Goal: Navigation & Orientation: Find specific page/section

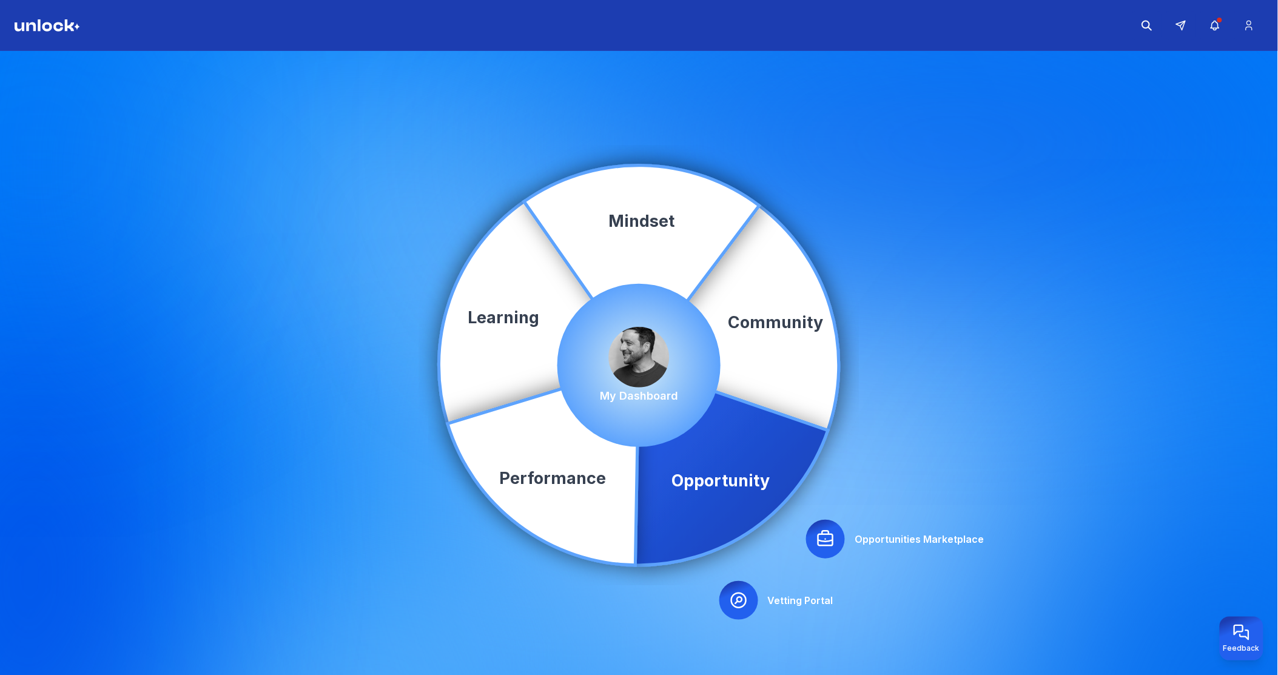
click at [747, 603] on icon at bounding box center [738, 600] width 19 height 19
click at [827, 542] on icon at bounding box center [825, 538] width 15 height 15
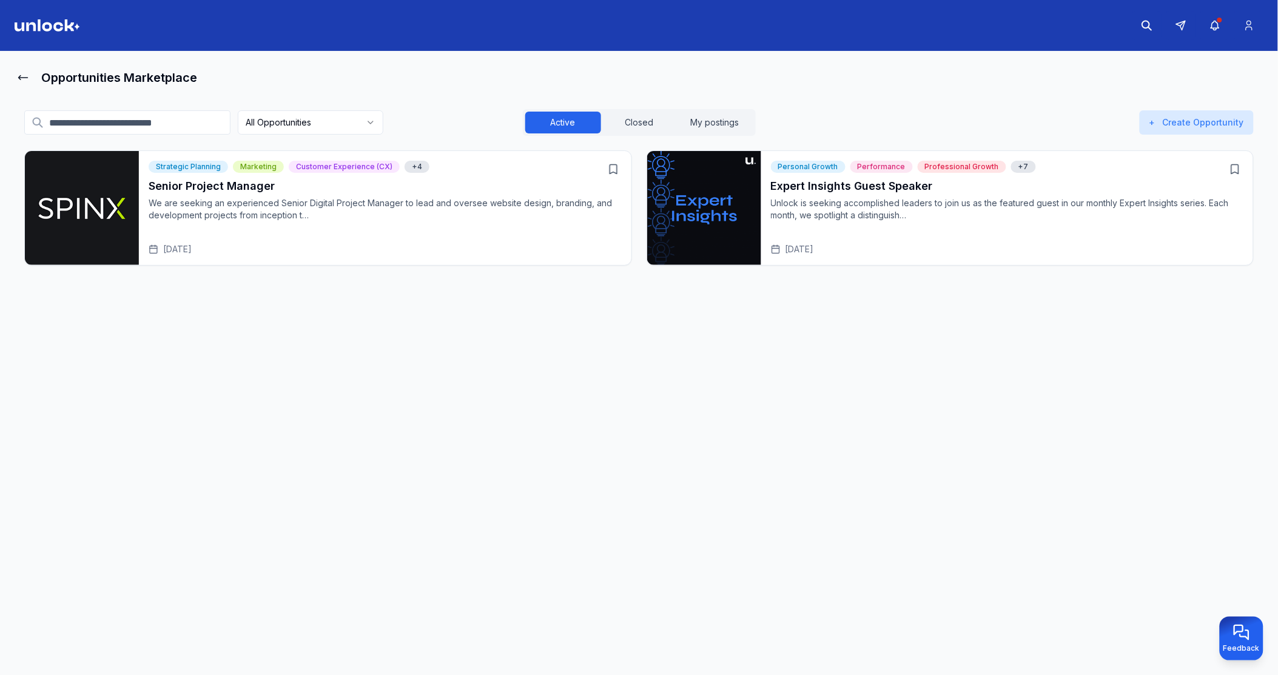
click at [311, 201] on p "We are seeking an experienced Senior Digital Project Manager to lead and overse…" at bounding box center [385, 209] width 473 height 24
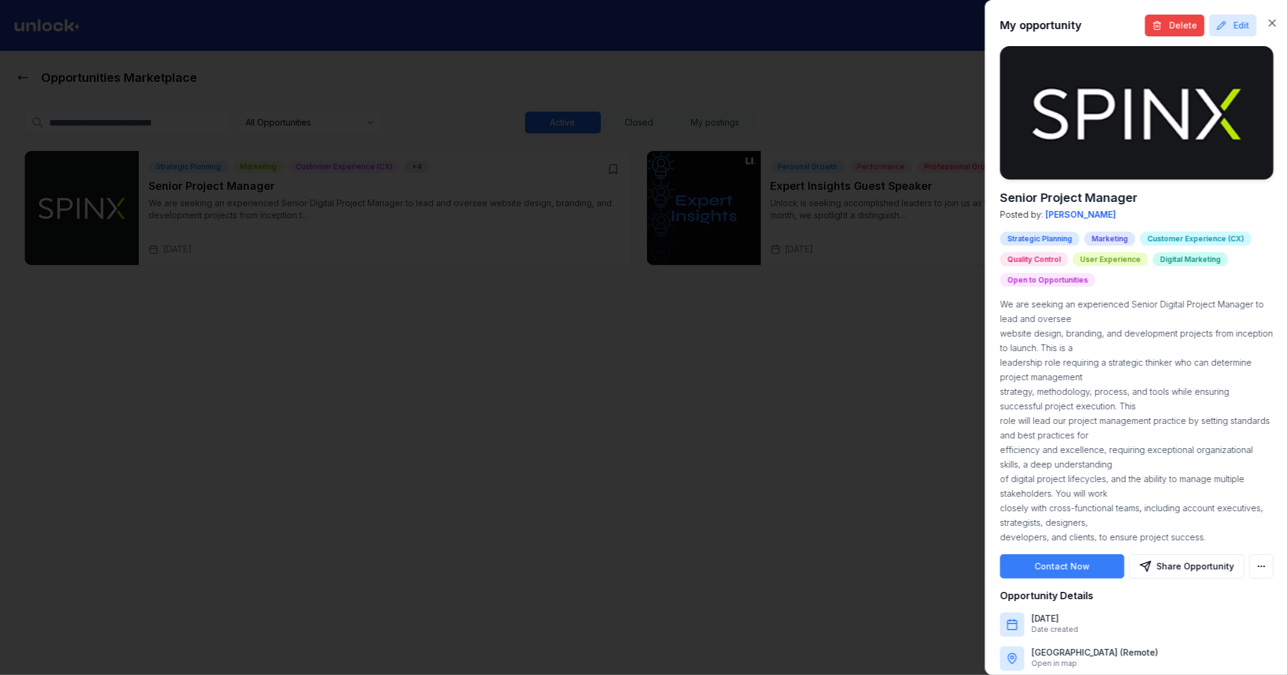
click at [1268, 16] on div "My opportunity Delete Edit Senior Project Manager Posted by: [PERSON_NAME] Stra…" at bounding box center [1136, 337] width 303 height 675
click at [1266, 21] on icon "button" at bounding box center [1272, 23] width 12 height 12
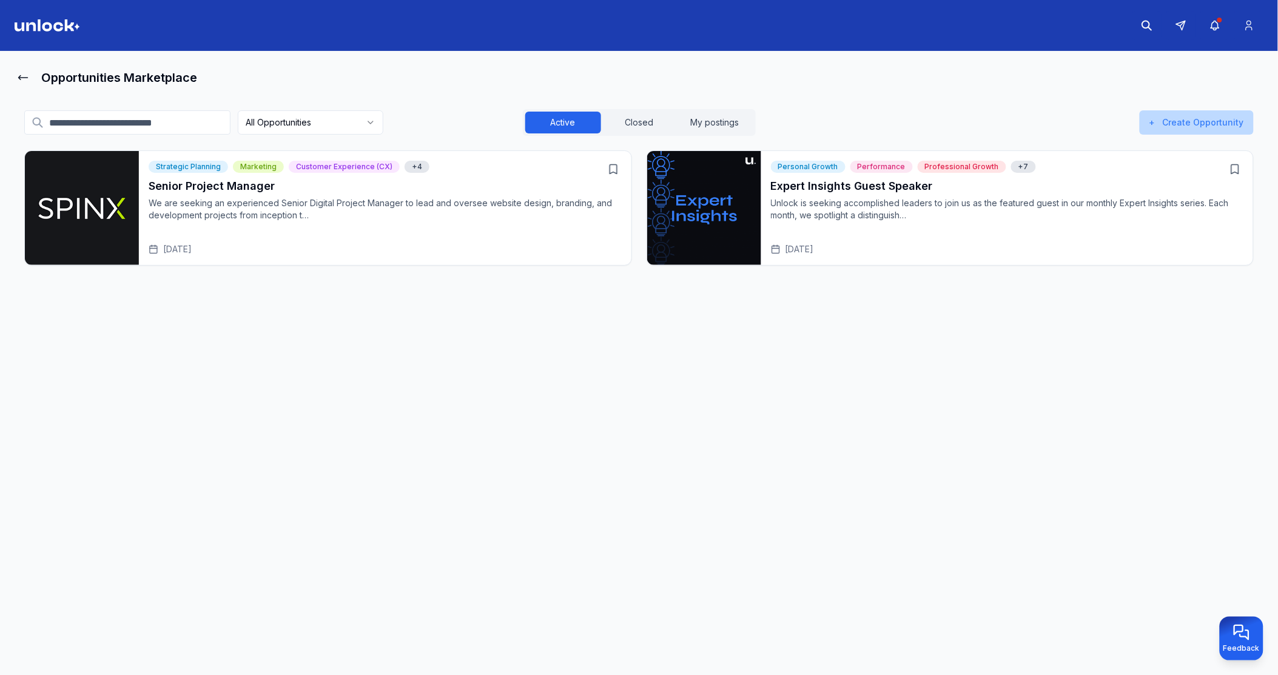
click at [1213, 124] on button "+ Create Opportunity" at bounding box center [1197, 122] width 114 height 24
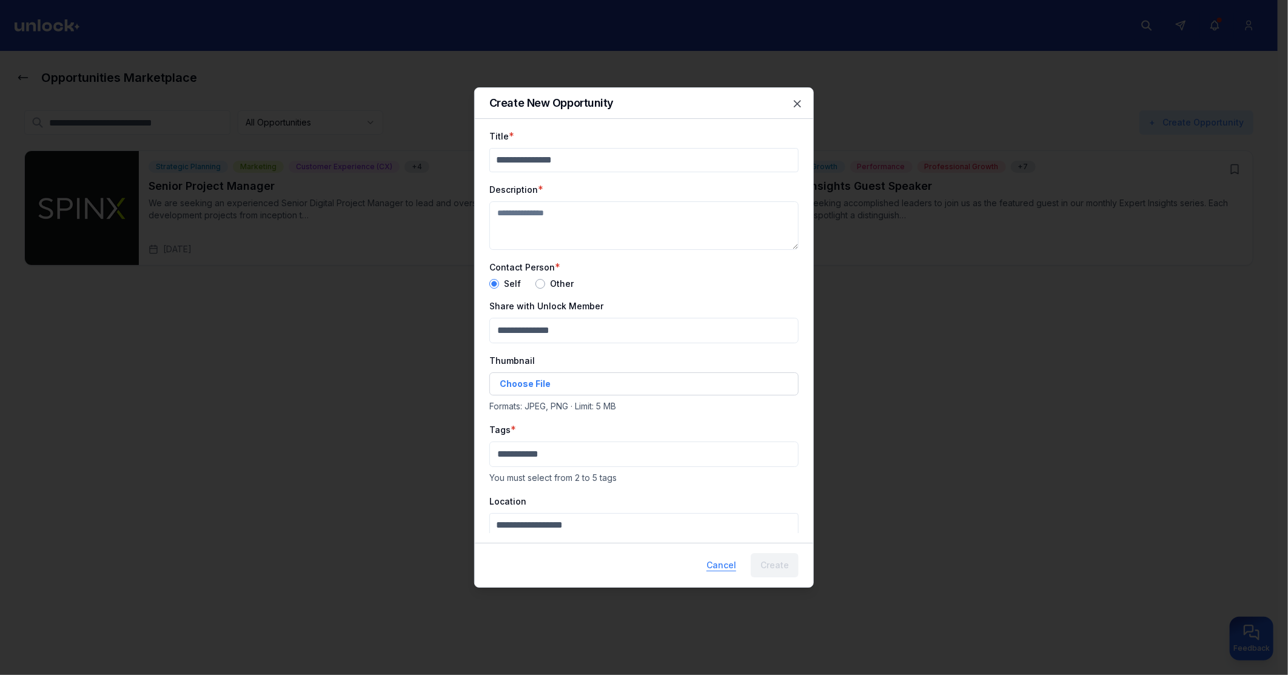
click at [719, 567] on button "Cancel" at bounding box center [721, 565] width 49 height 24
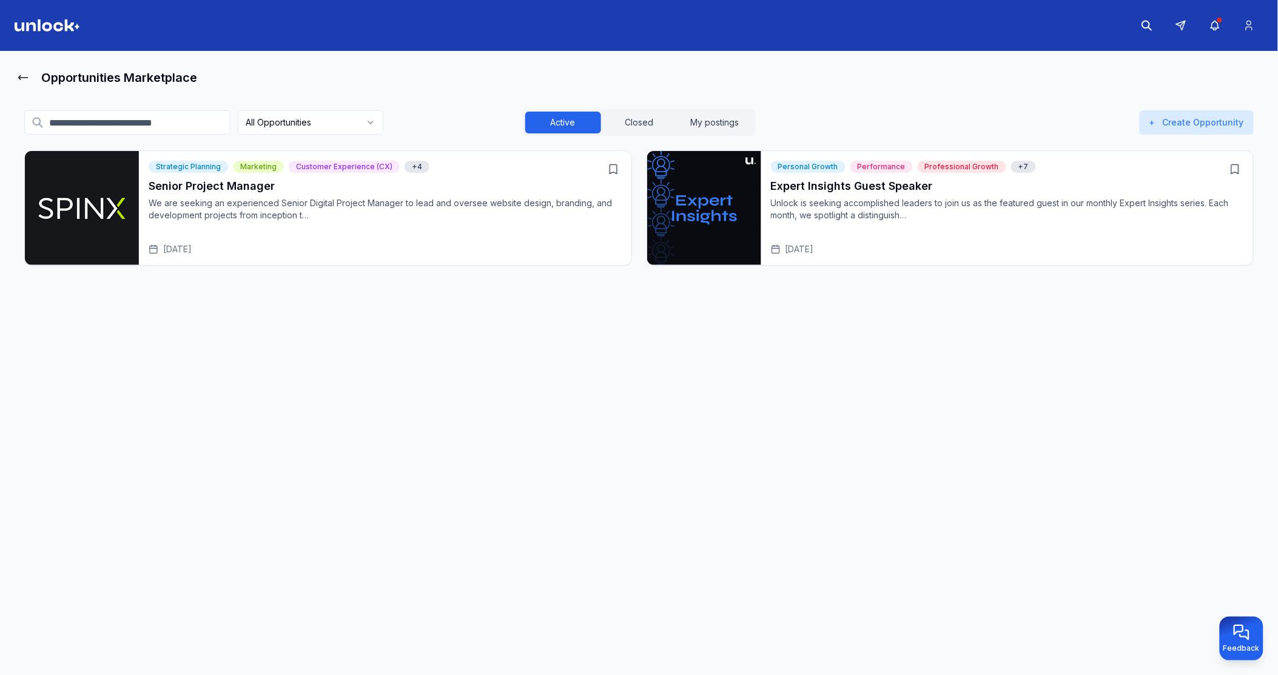
click at [277, 209] on p "We are seeking an experienced Senior Digital Project Manager to lead and overse…" at bounding box center [385, 209] width 473 height 24
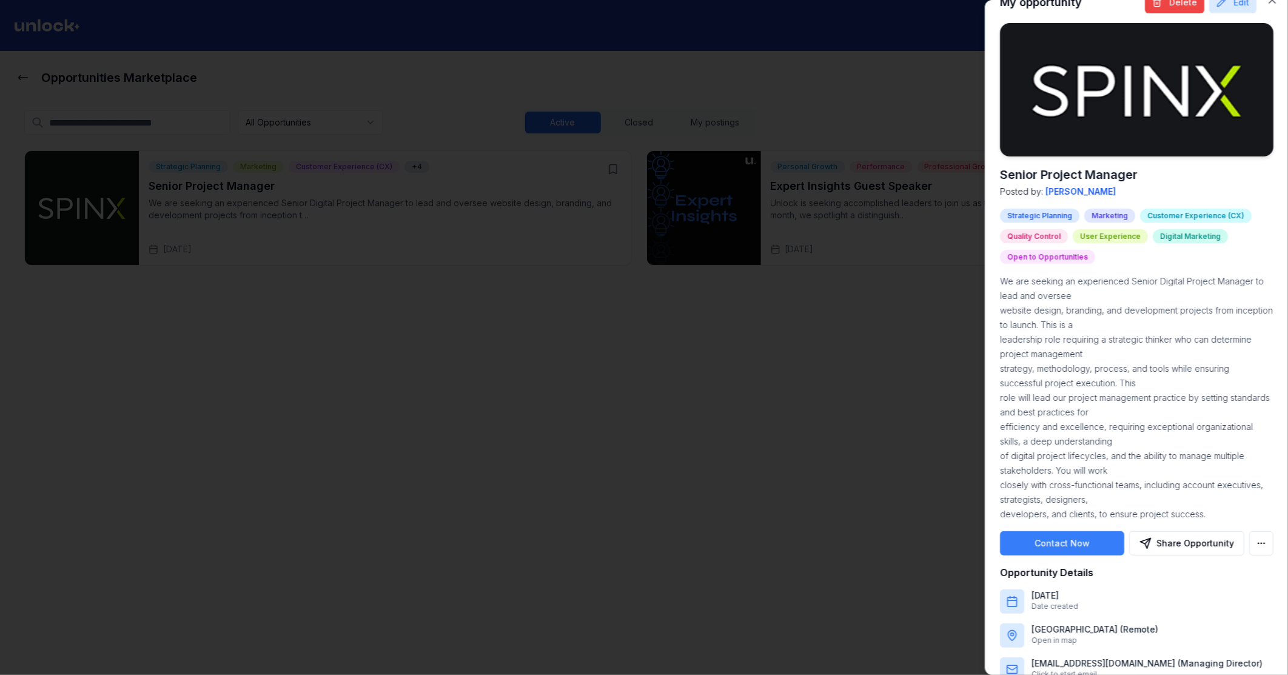
scroll to position [45, 0]
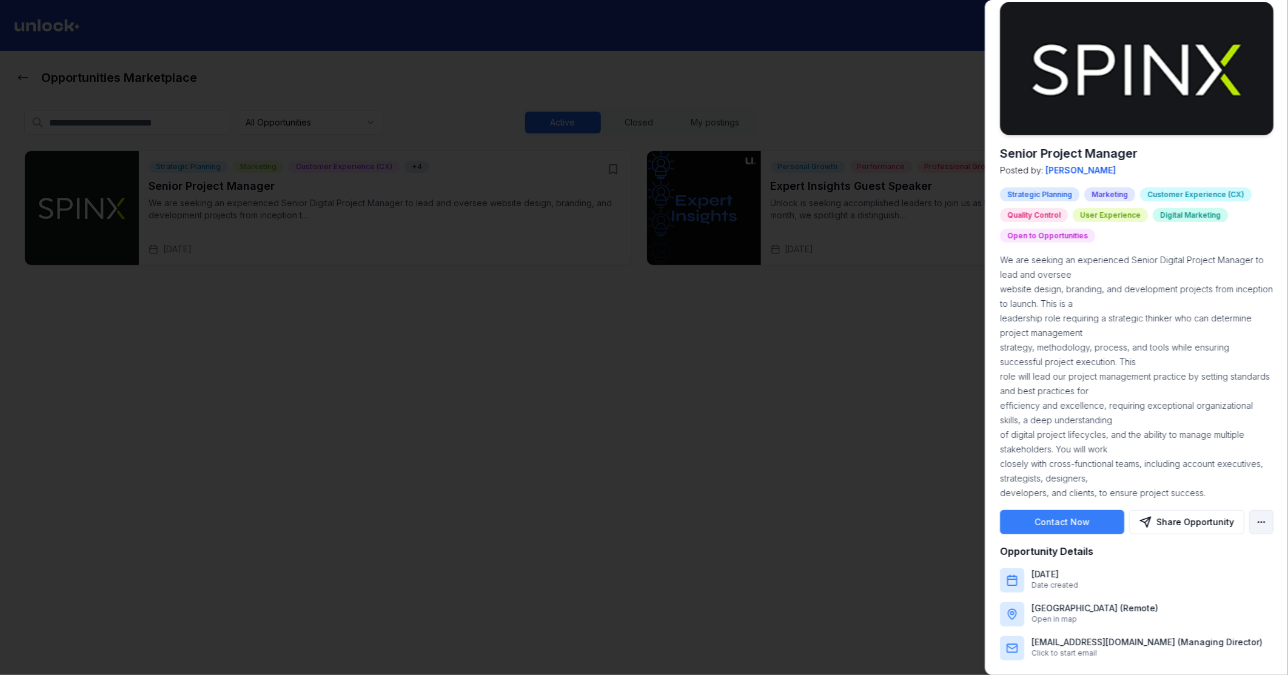
click at [1245, 524] on body "Opportunities Marketplace All Opportunities Active Closed My postings + Create …" at bounding box center [639, 337] width 1278 height 675
click at [1171, 520] on div at bounding box center [644, 337] width 1288 height 675
click at [1173, 526] on button "Share Opportunity" at bounding box center [1186, 522] width 115 height 24
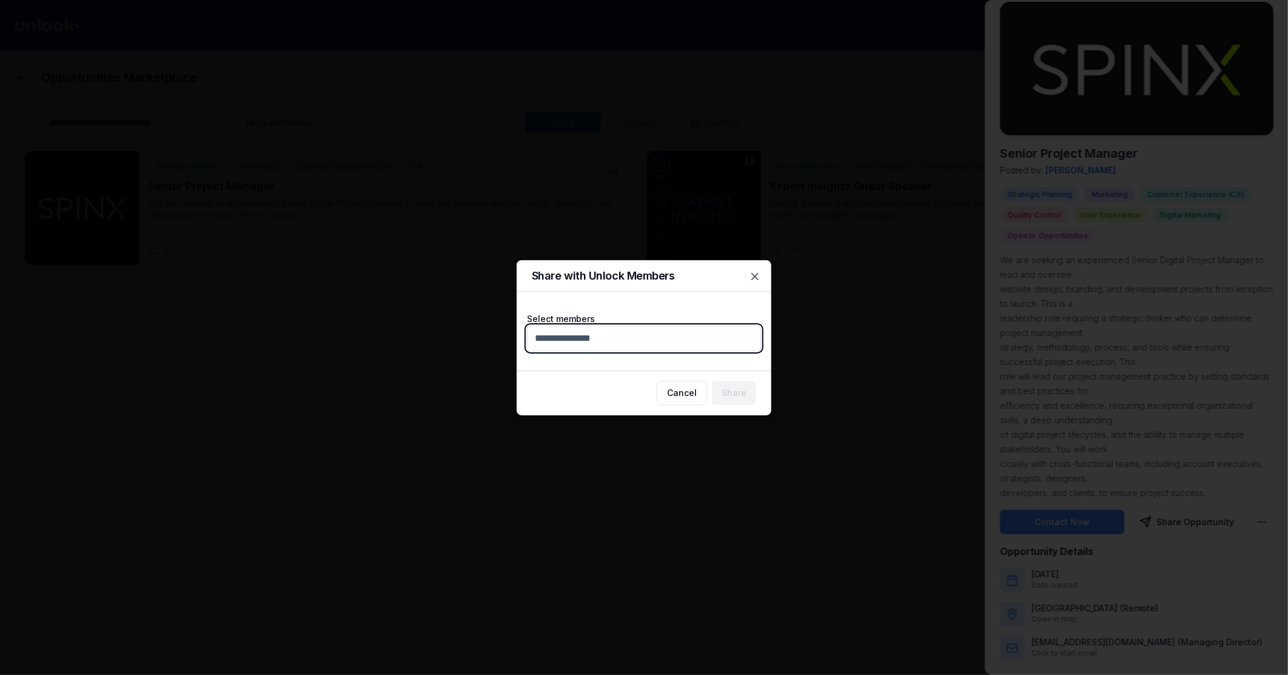
click at [643, 349] on body "Opportunities Marketplace All Opportunities Active Closed My postings + Create …" at bounding box center [639, 337] width 1278 height 675
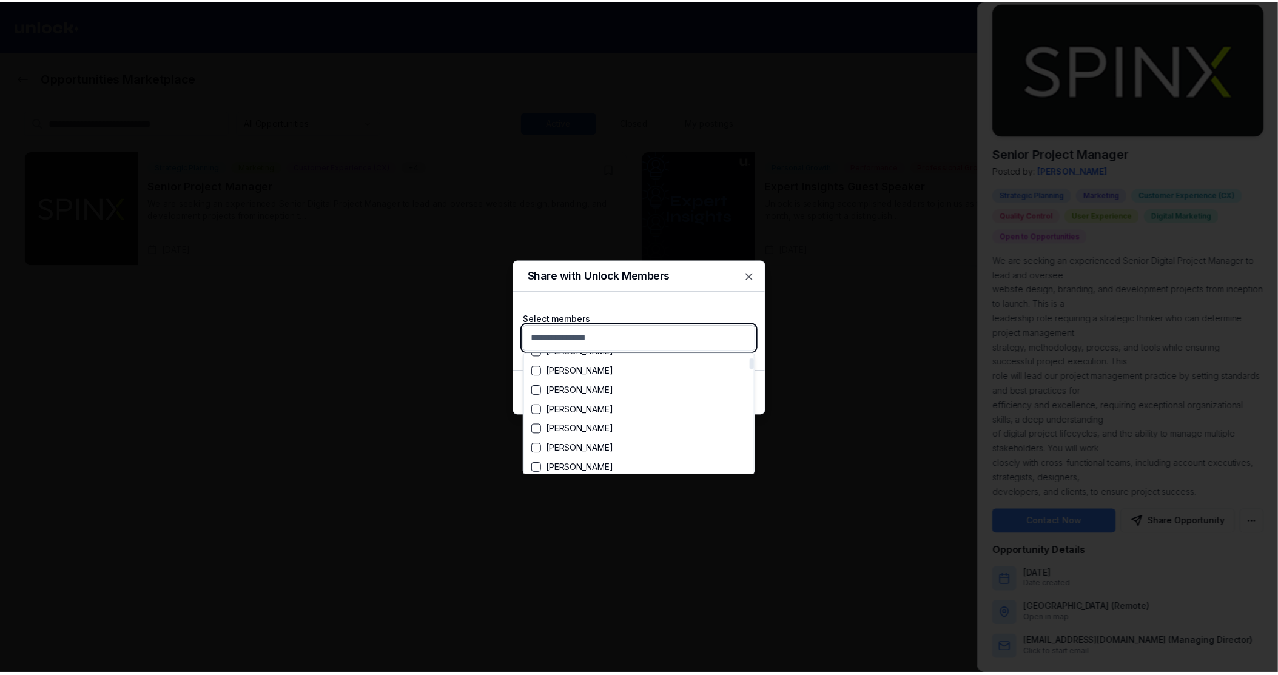
scroll to position [202, 0]
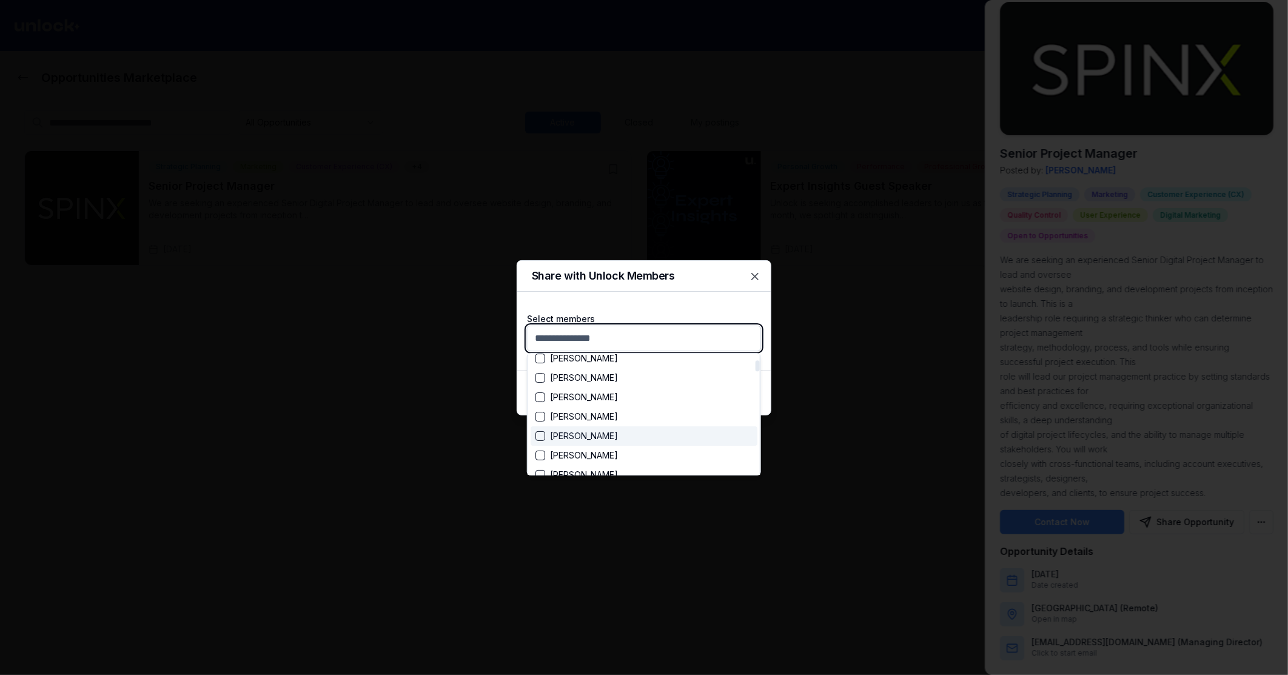
click at [577, 434] on div "[PERSON_NAME]" at bounding box center [577, 436] width 82 height 12
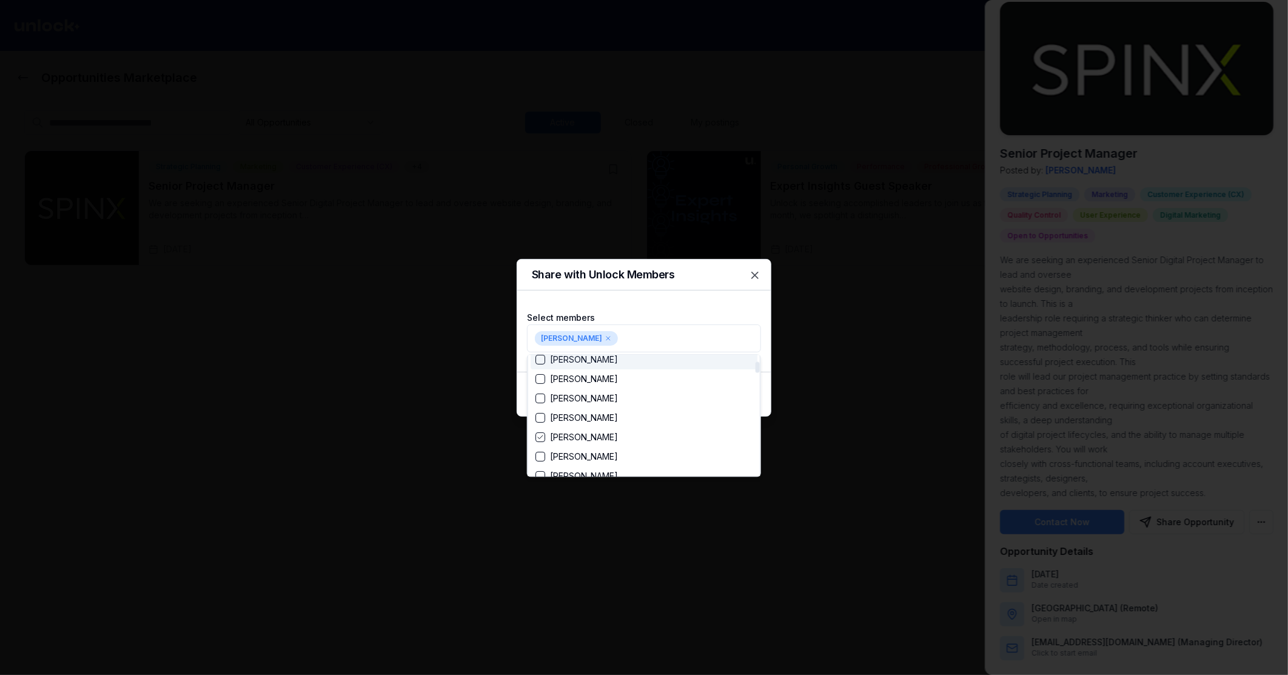
click at [638, 306] on div at bounding box center [644, 337] width 1288 height 675
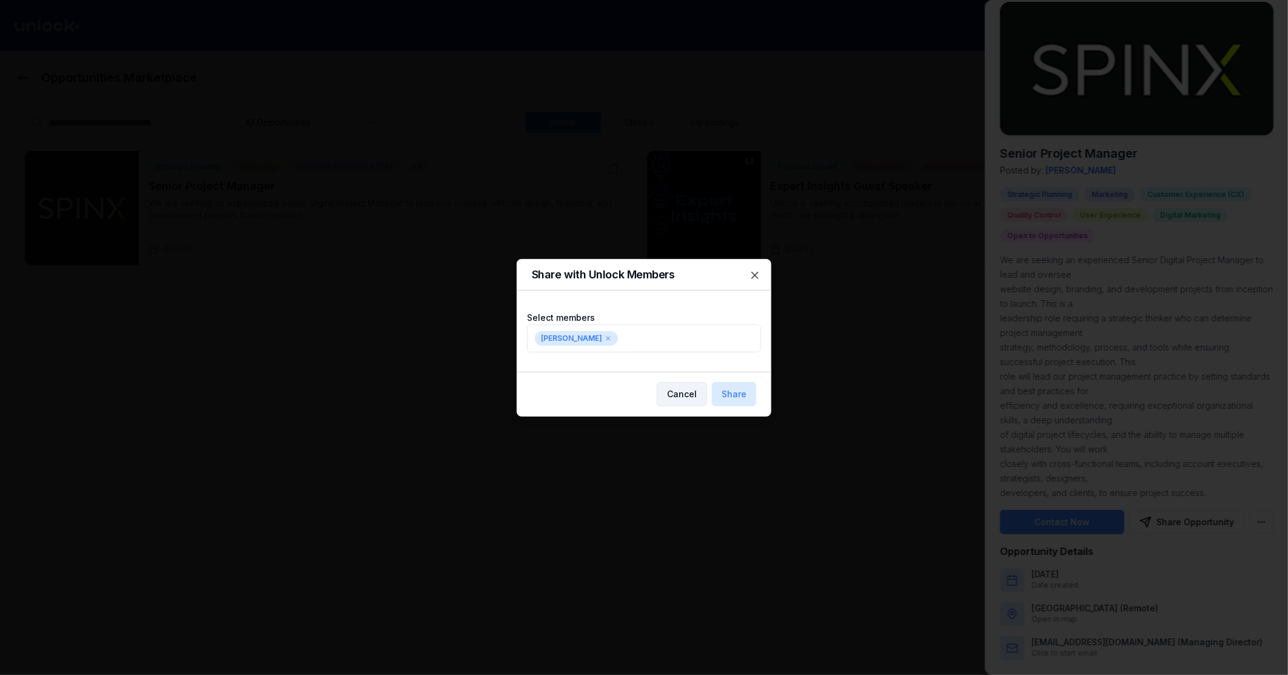
click at [683, 395] on button "Cancel" at bounding box center [682, 394] width 50 height 24
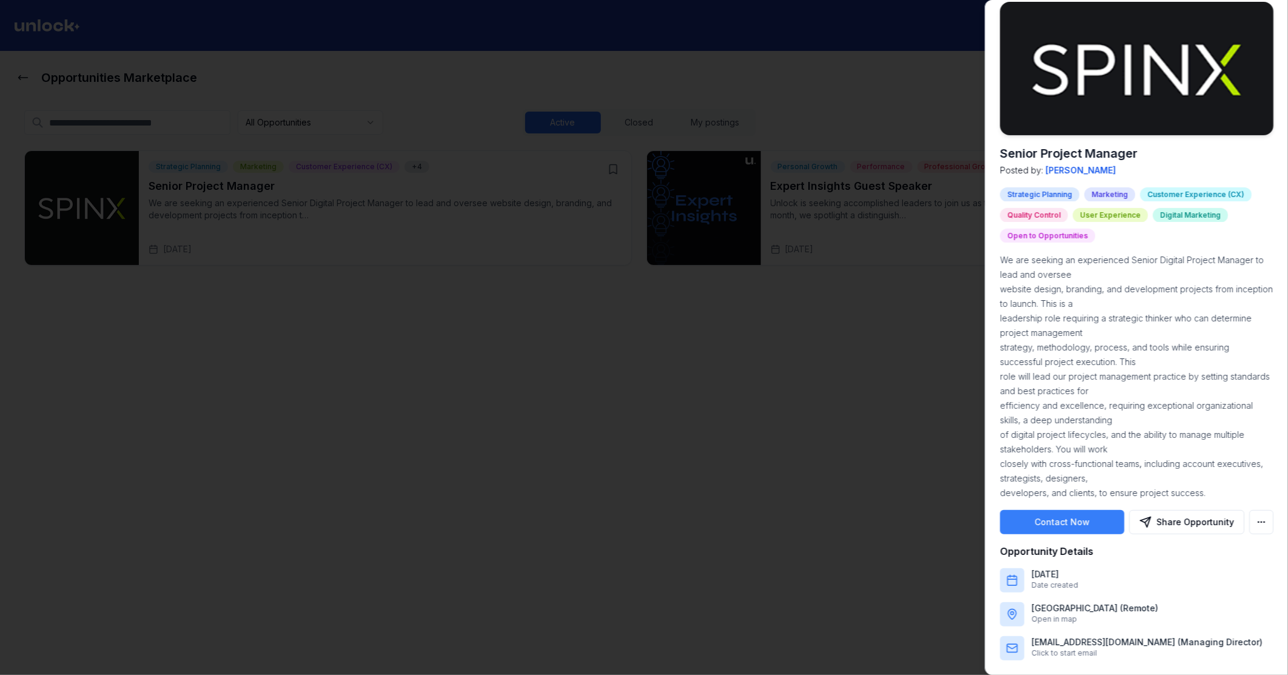
click at [910, 408] on div at bounding box center [644, 337] width 1288 height 675
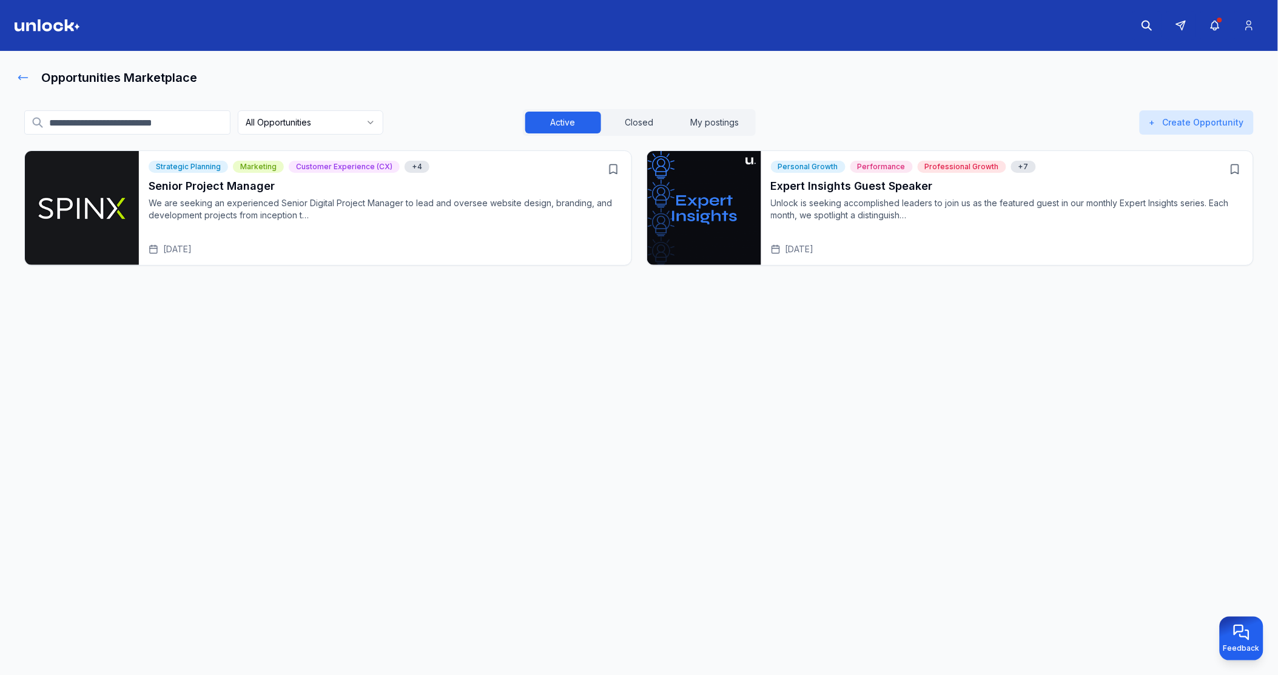
click at [19, 76] on icon at bounding box center [23, 78] width 9 height 4
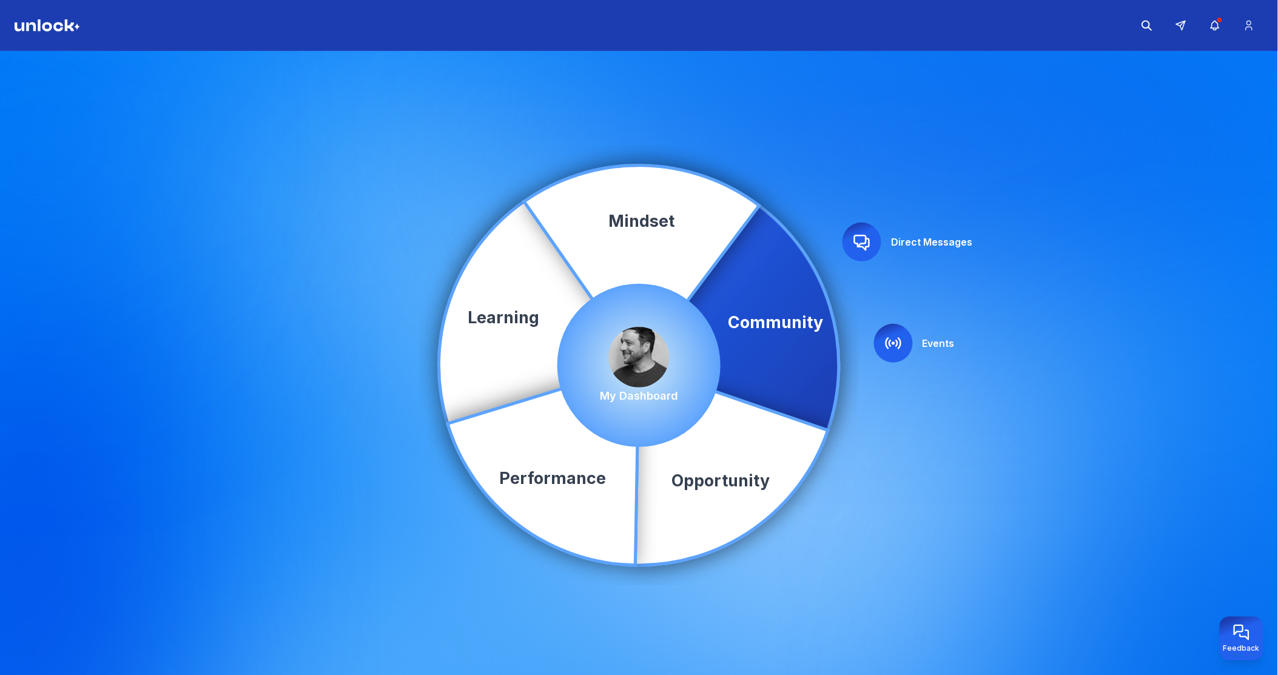
click at [636, 351] on img at bounding box center [639, 357] width 61 height 61
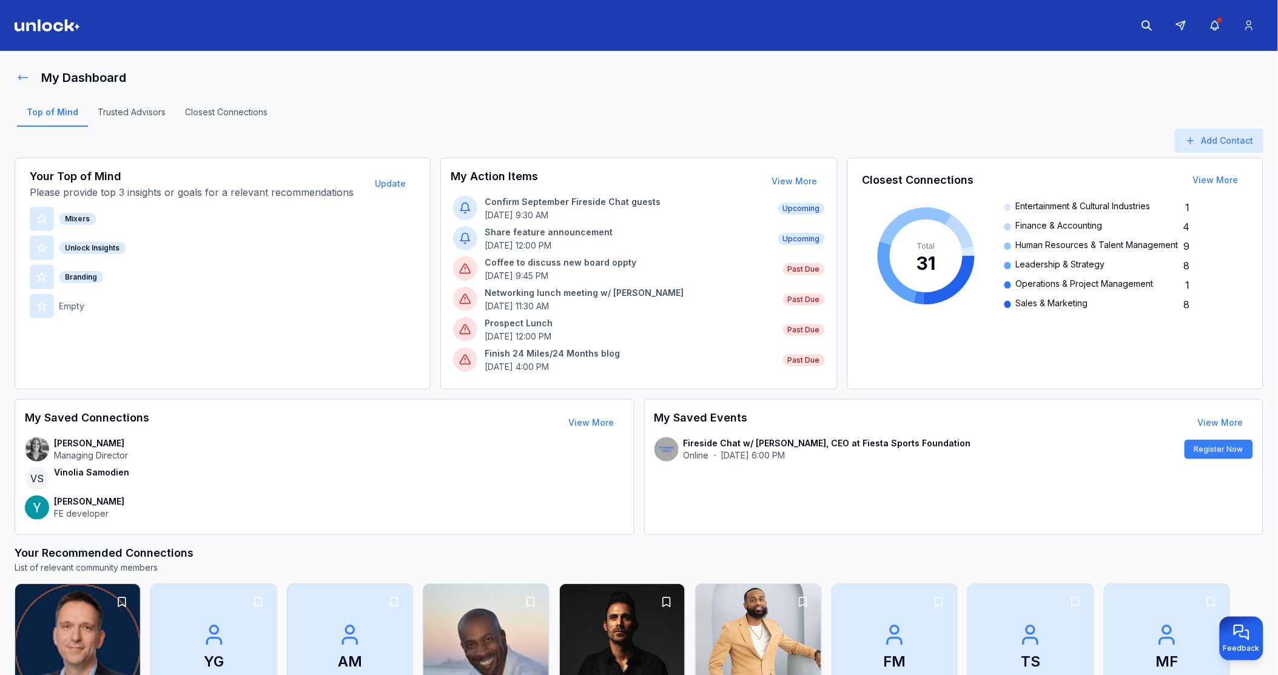
click at [27, 76] on icon at bounding box center [23, 78] width 12 height 12
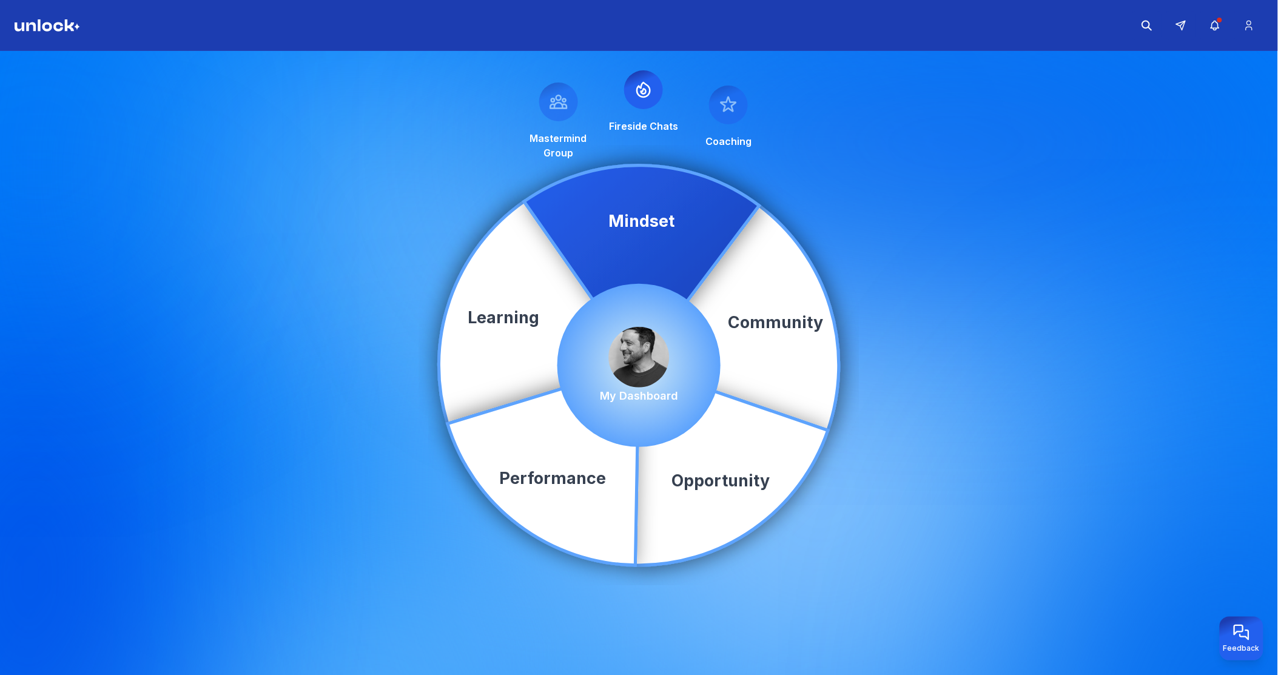
click at [648, 88] on icon at bounding box center [643, 89] width 19 height 19
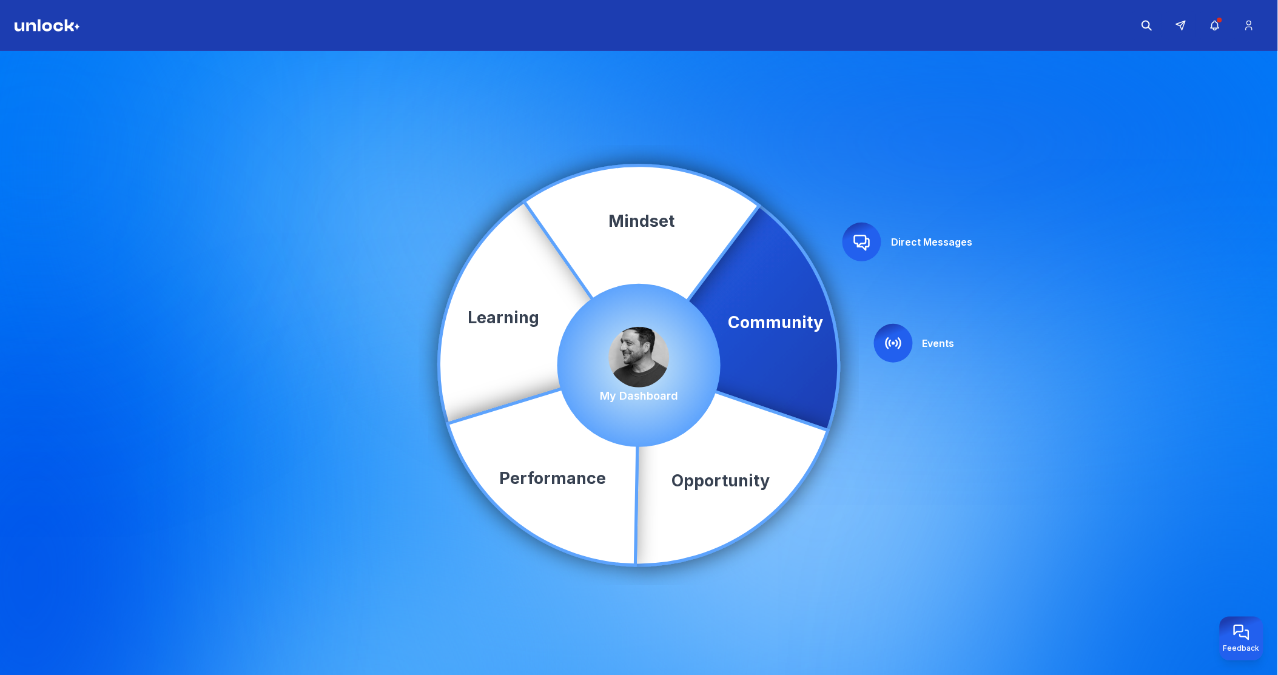
click at [894, 338] on icon at bounding box center [893, 343] width 19 height 19
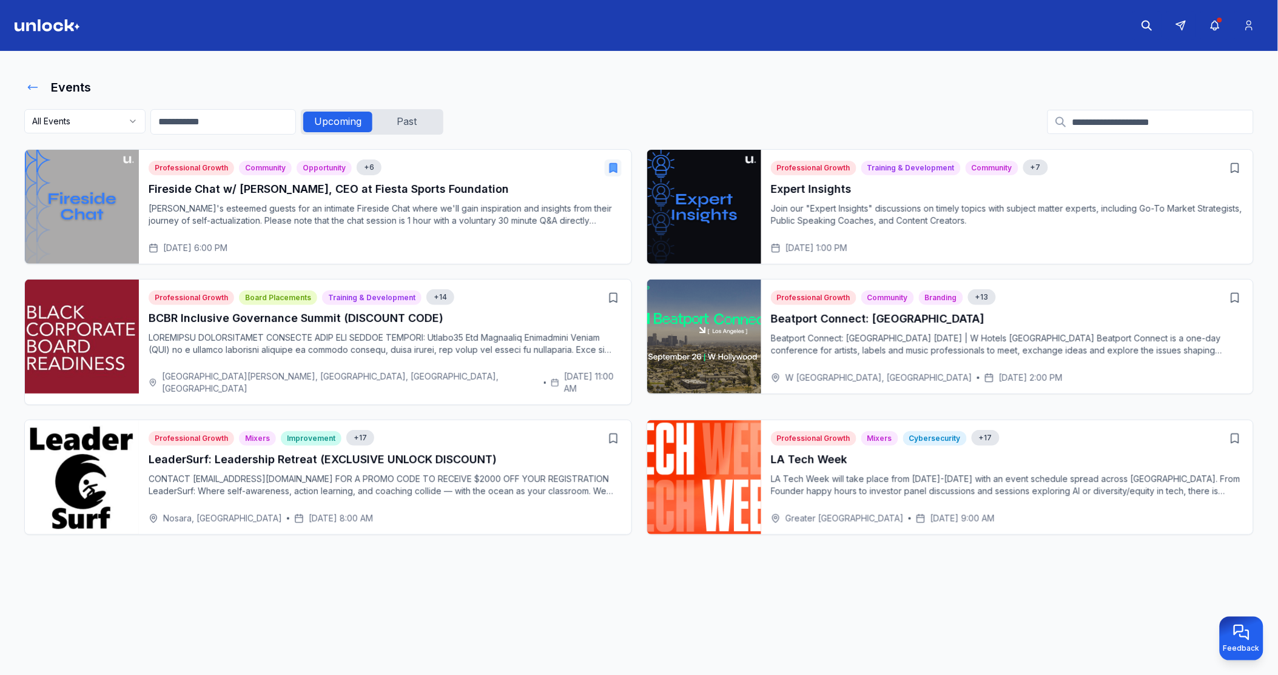
click at [27, 87] on icon at bounding box center [33, 87] width 12 height 12
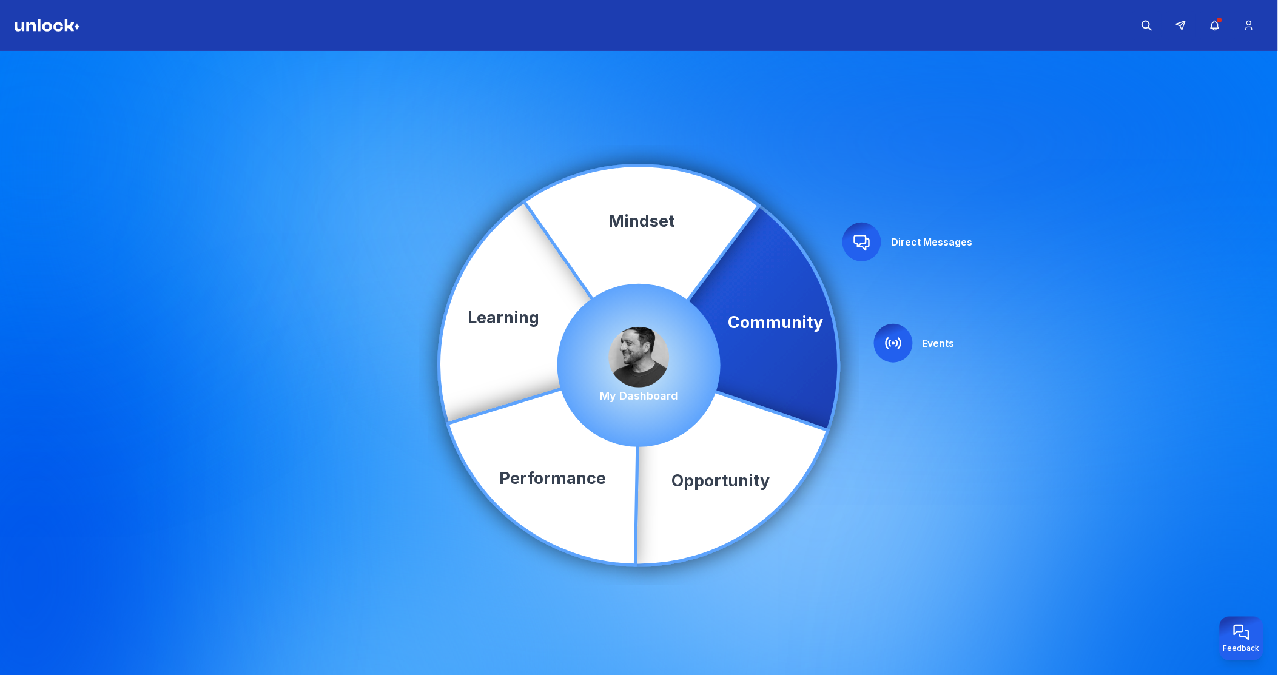
click at [643, 358] on img at bounding box center [639, 357] width 61 height 61
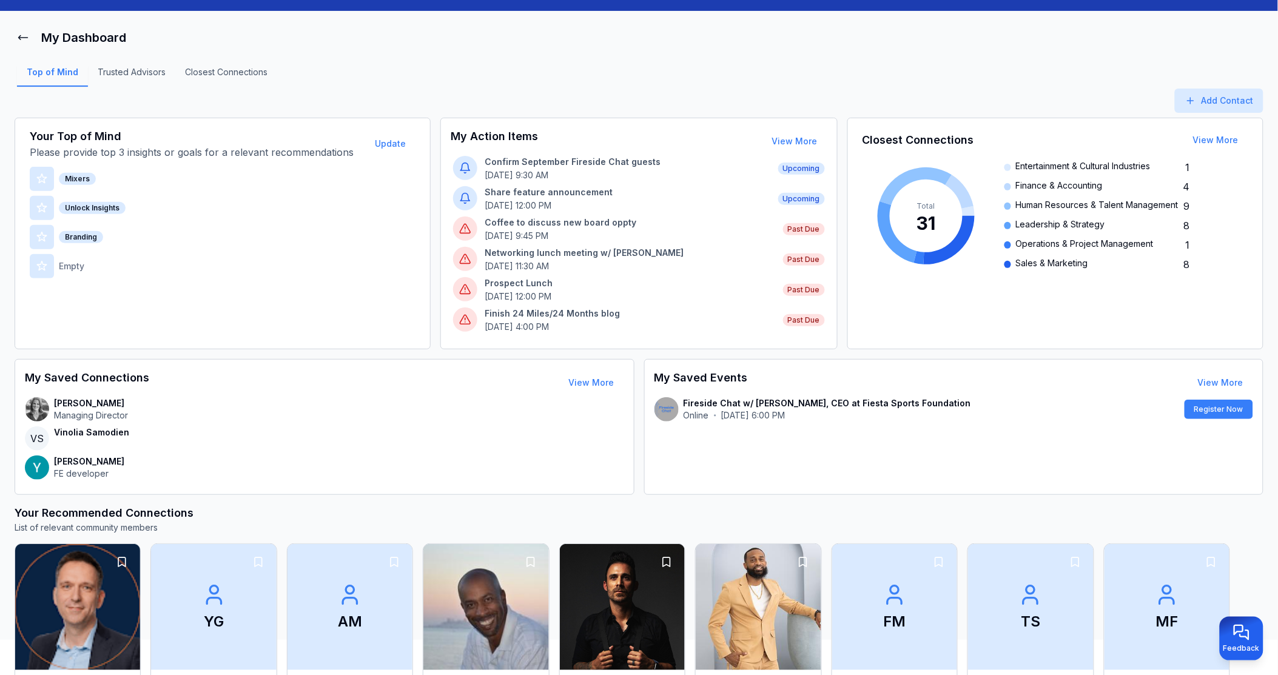
scroll to position [39, 0]
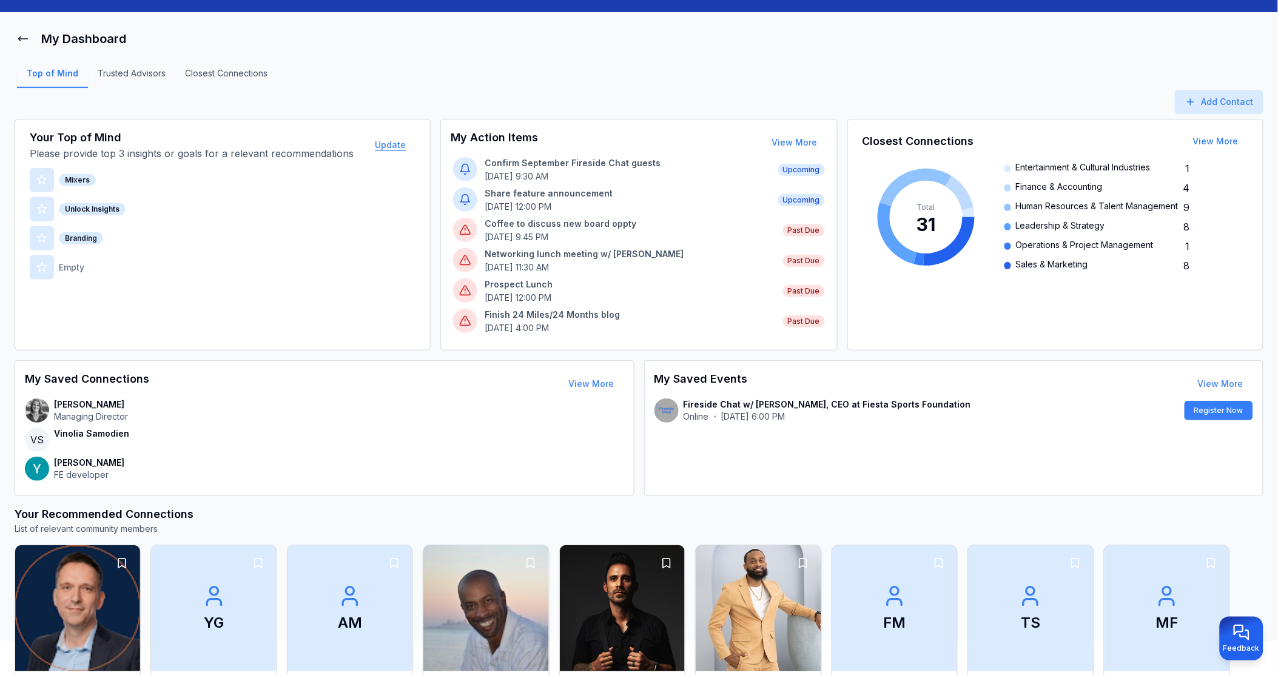
click at [398, 141] on button "Update" at bounding box center [390, 145] width 50 height 24
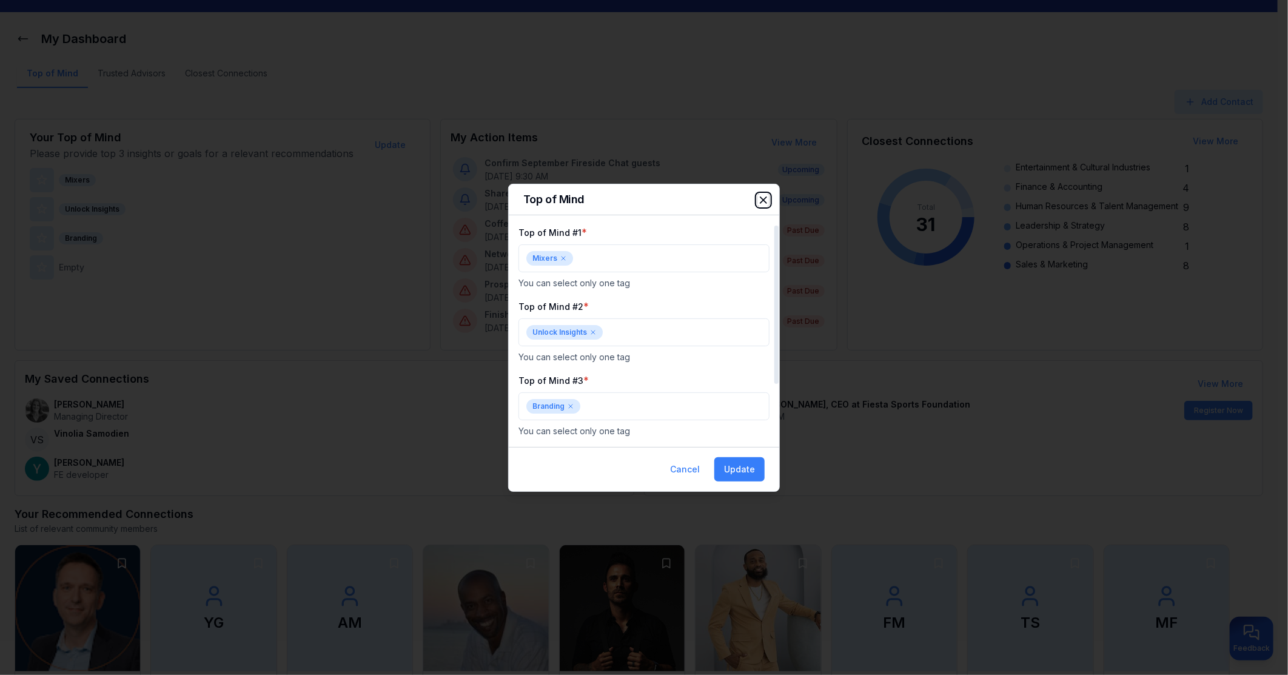
click at [761, 200] on icon "button" at bounding box center [764, 200] width 12 height 12
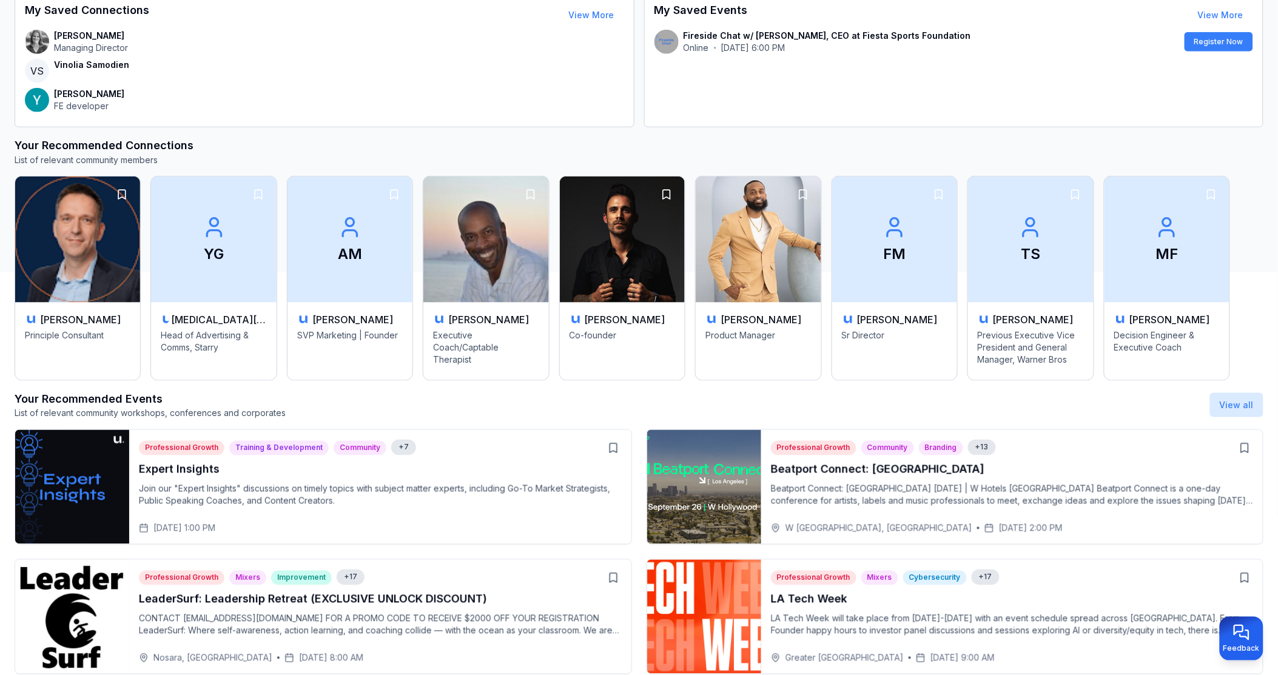
scroll to position [376, 0]
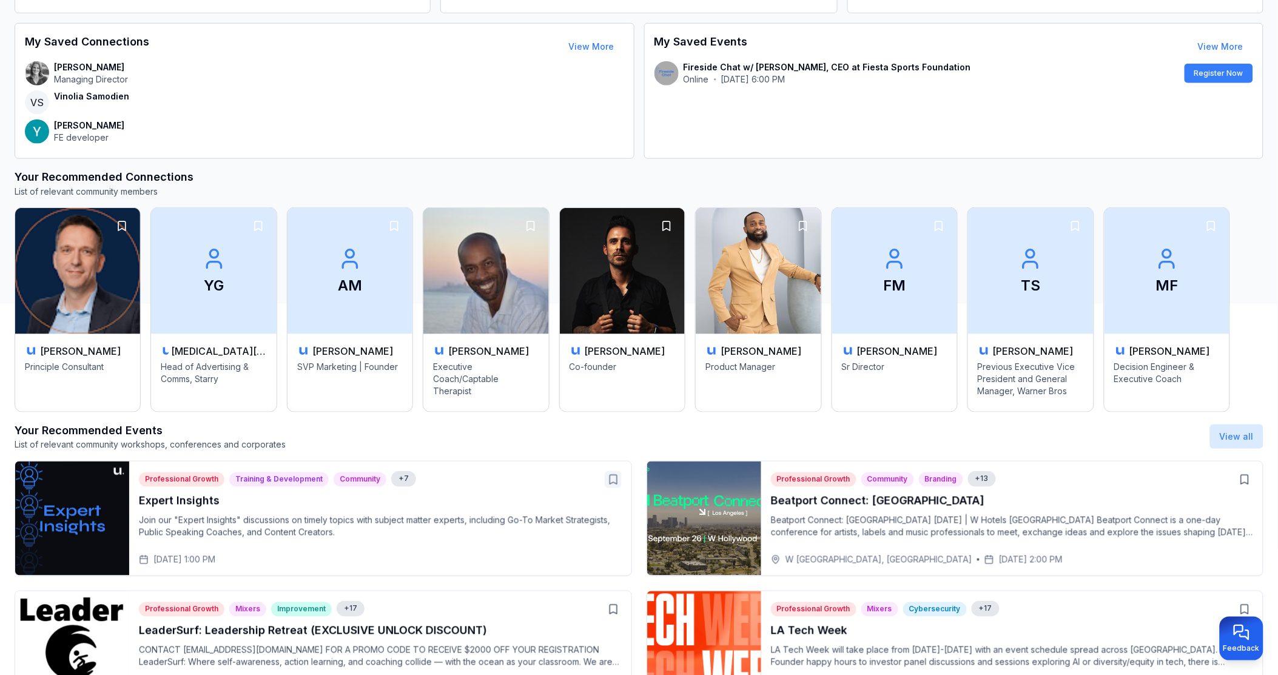
click at [613, 482] on icon "button" at bounding box center [613, 480] width 7 height 9
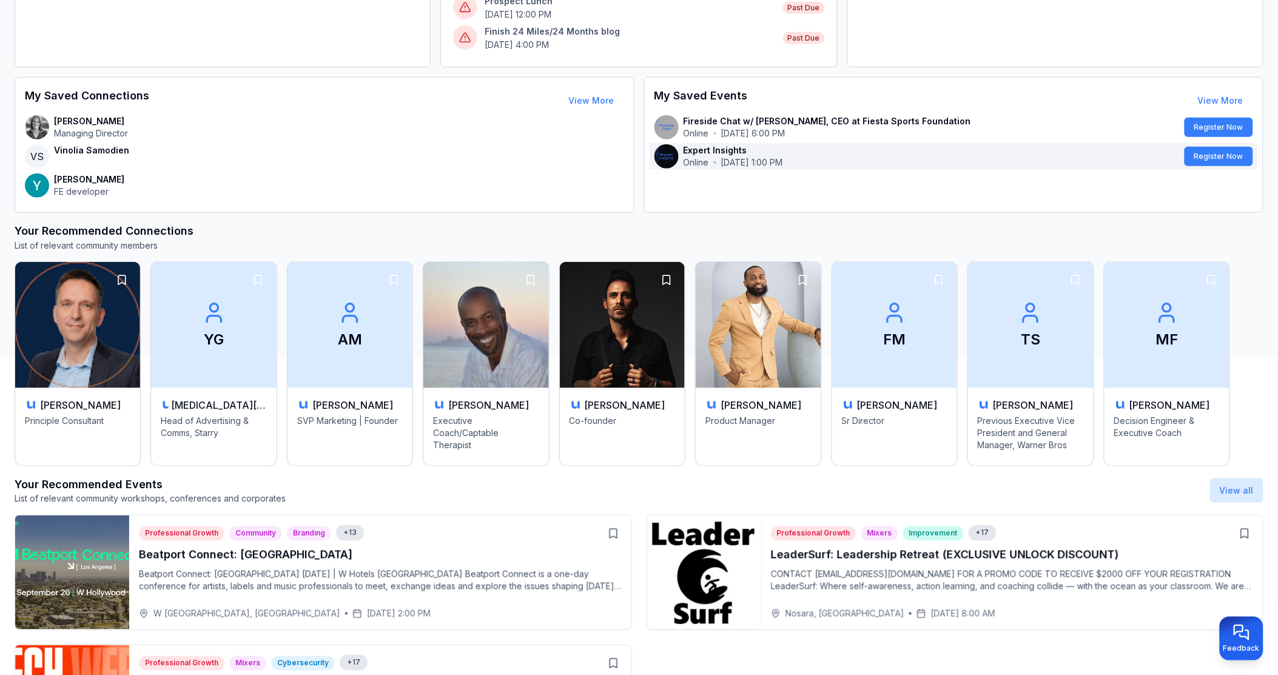
scroll to position [241, 0]
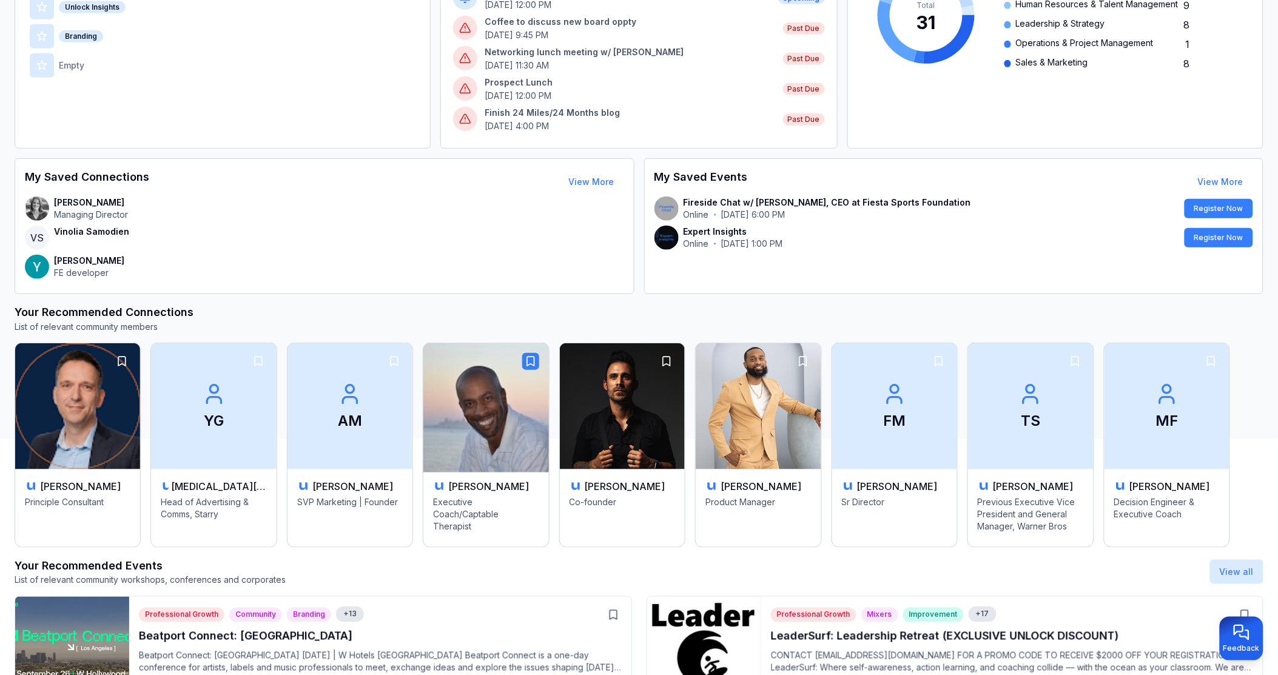
click at [525, 360] on icon "button" at bounding box center [531, 361] width 12 height 12
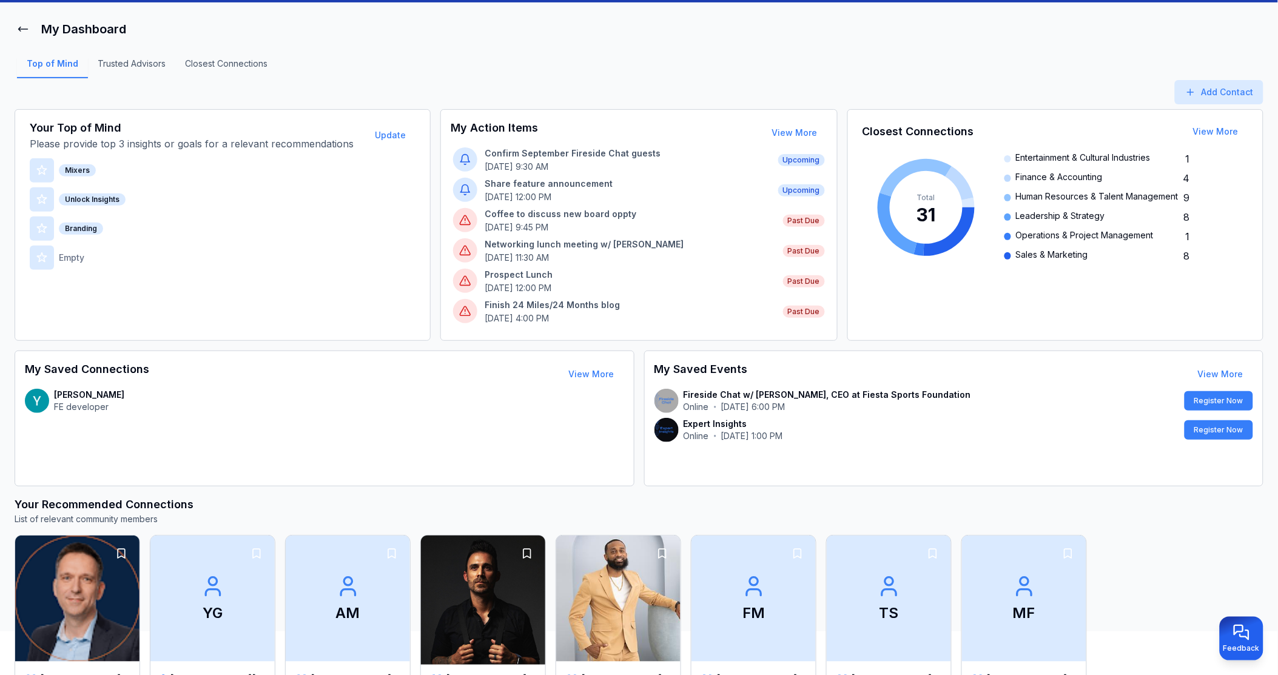
scroll to position [0, 0]
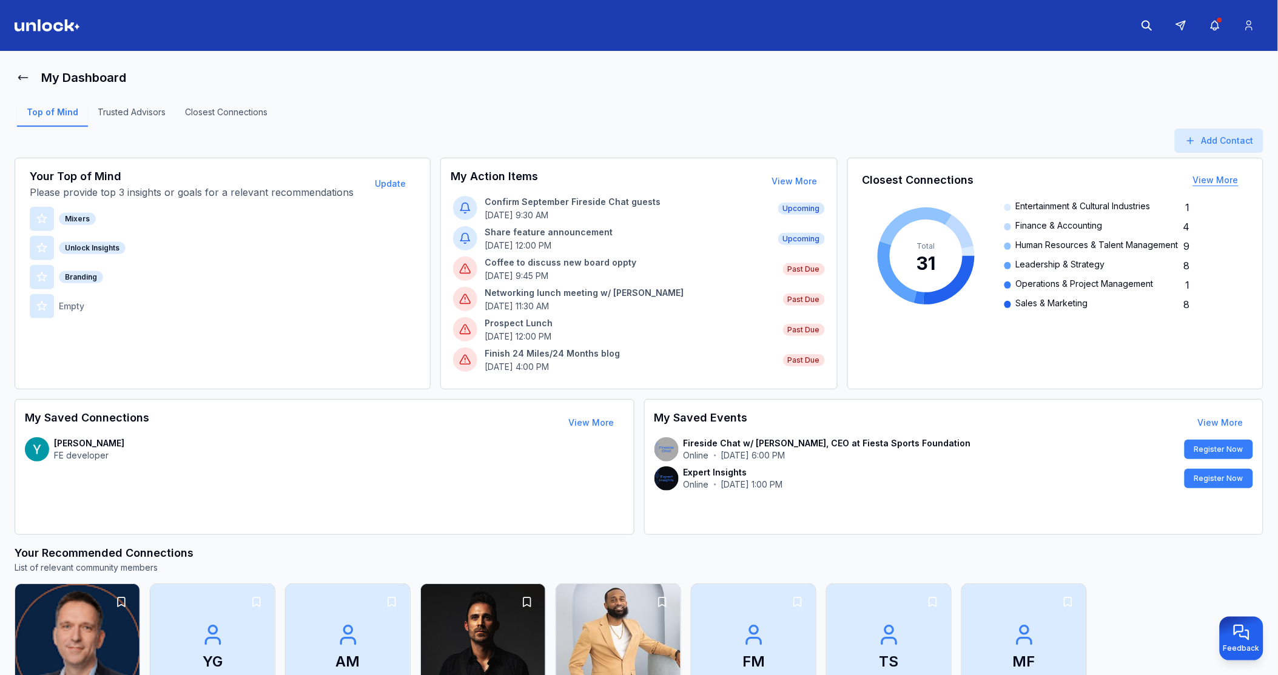
click at [1222, 177] on button "View More" at bounding box center [1215, 180] width 65 height 24
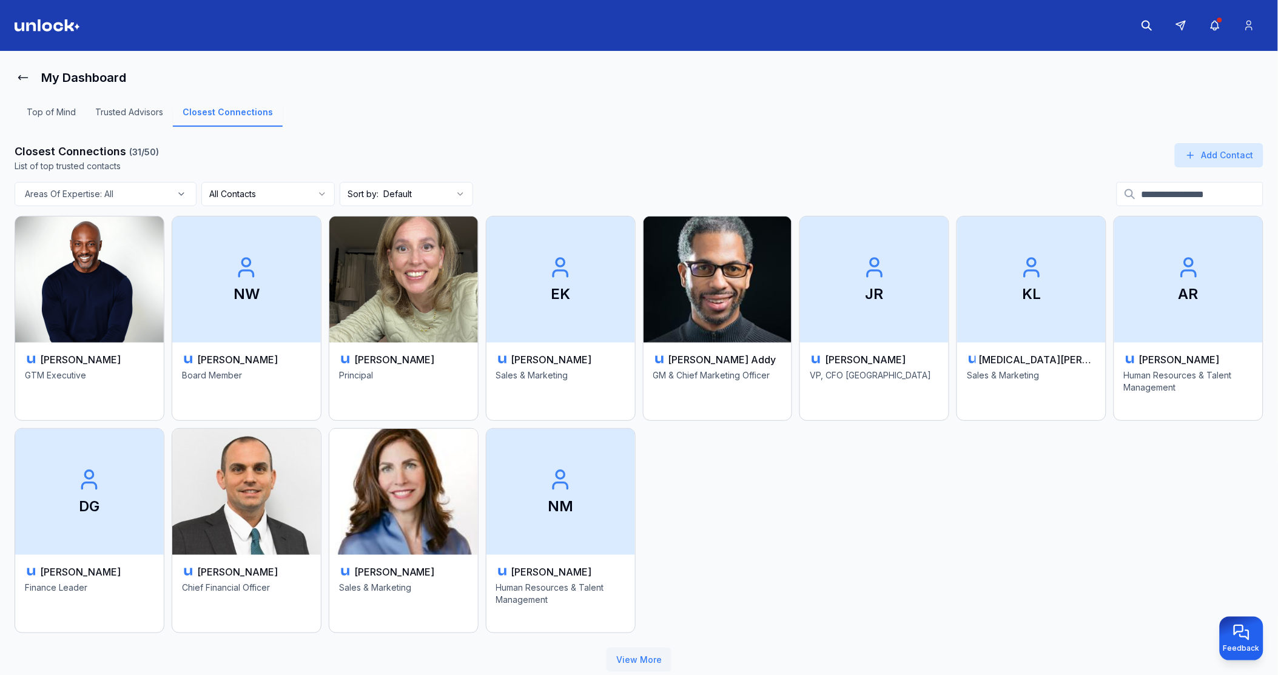
click at [636, 653] on button "View More" at bounding box center [639, 660] width 65 height 24
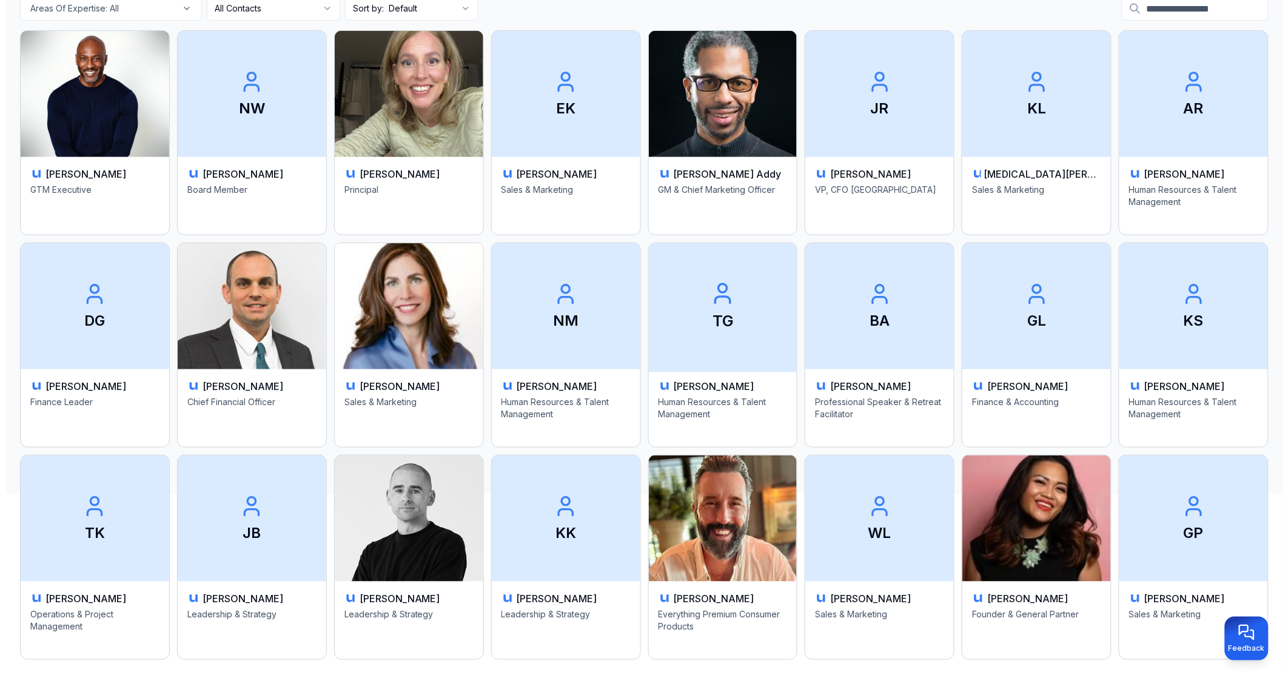
scroll to position [44, 0]
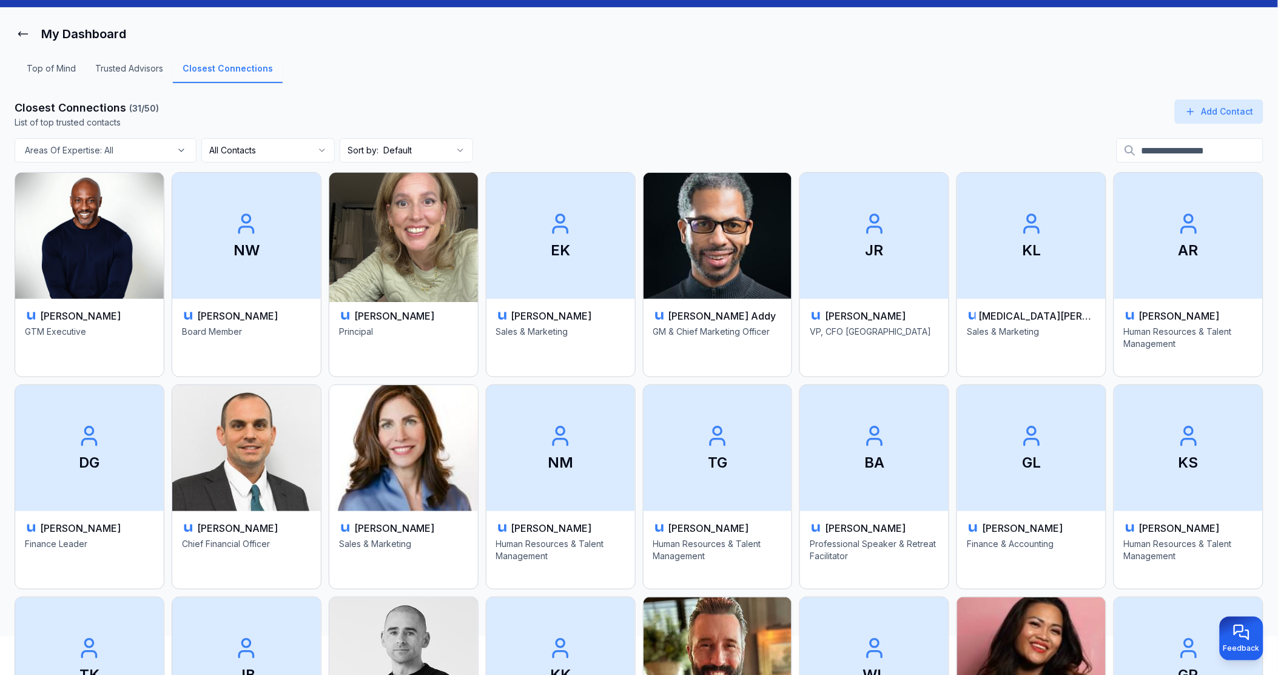
click at [429, 247] on img at bounding box center [404, 236] width 156 height 132
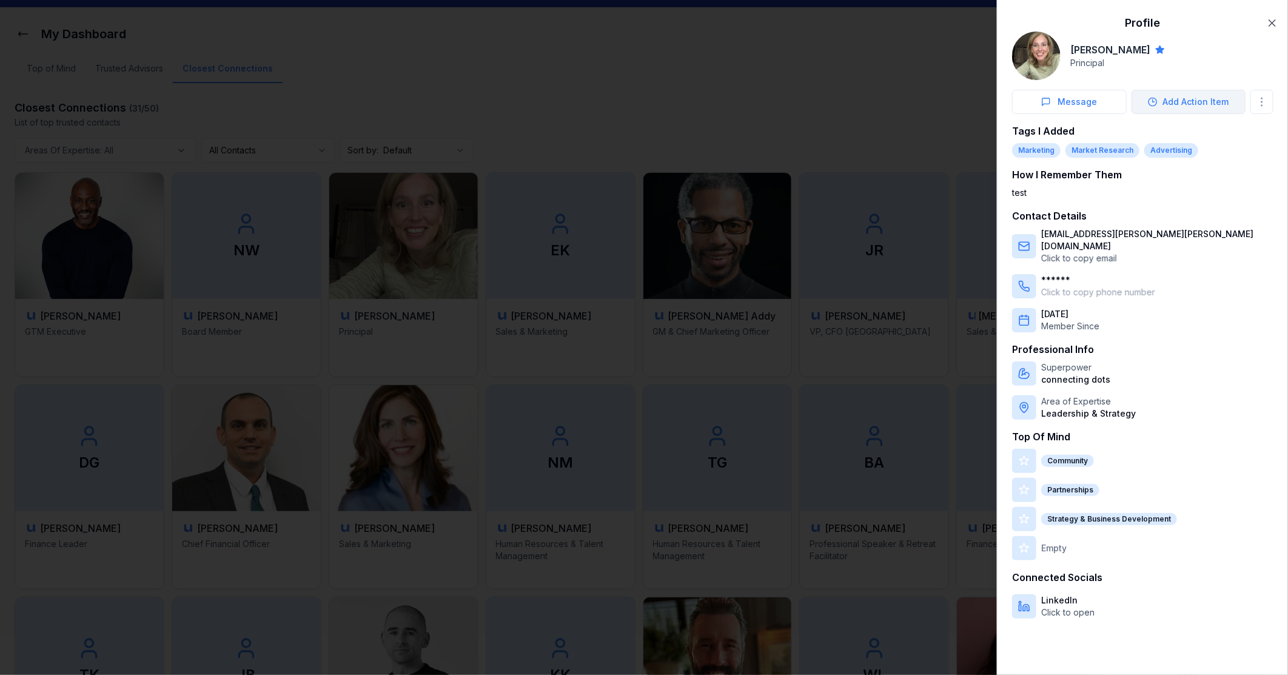
click at [1188, 102] on button "Add Action Item" at bounding box center [1189, 102] width 115 height 24
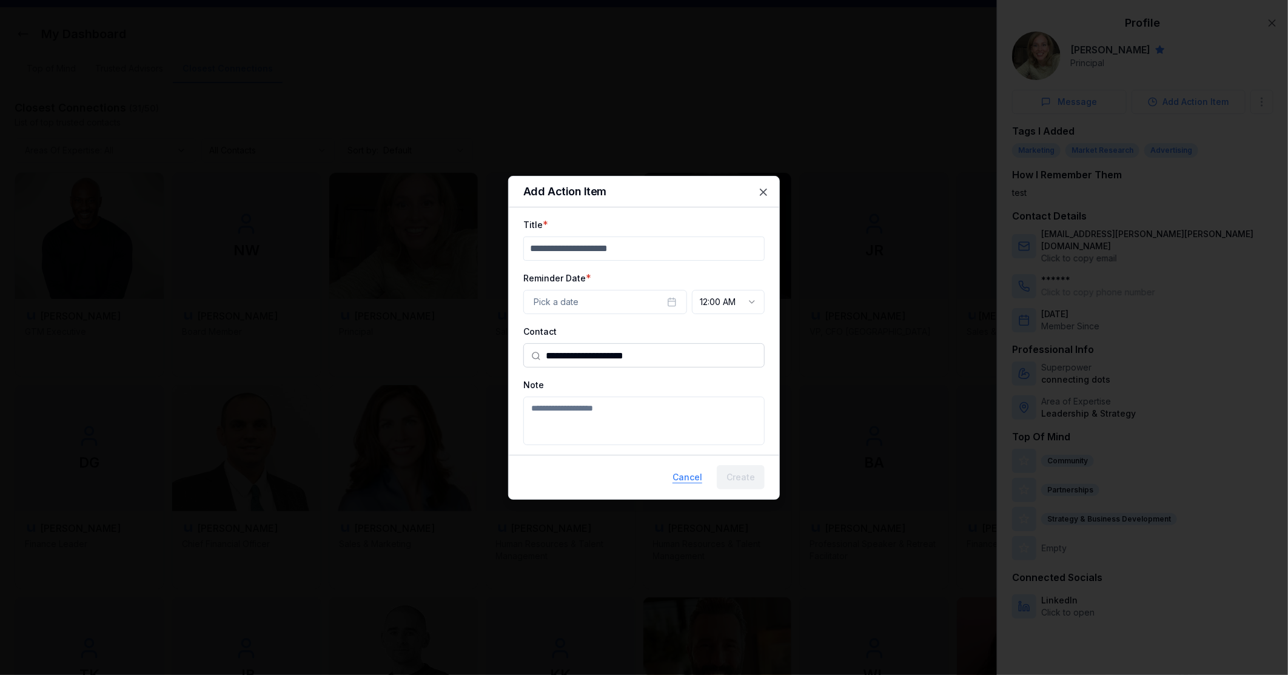
click at [680, 473] on button "Cancel" at bounding box center [687, 477] width 49 height 24
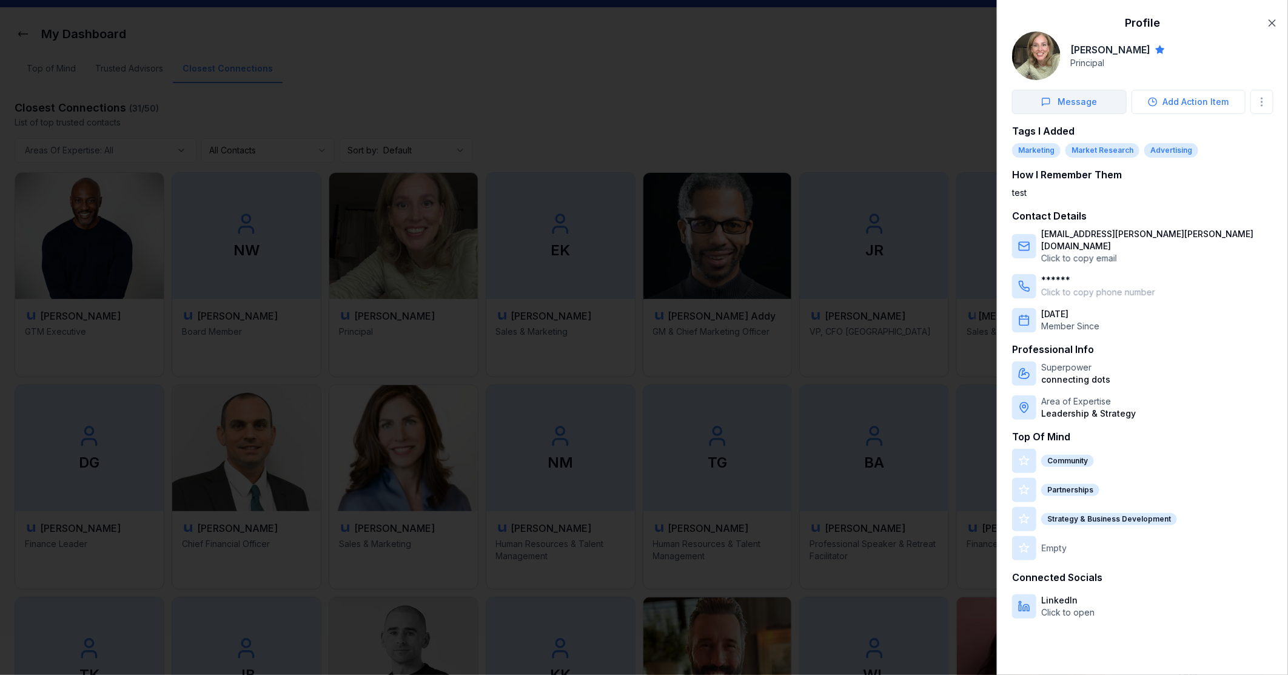
click at [1086, 99] on button "Message" at bounding box center [1069, 102] width 115 height 24
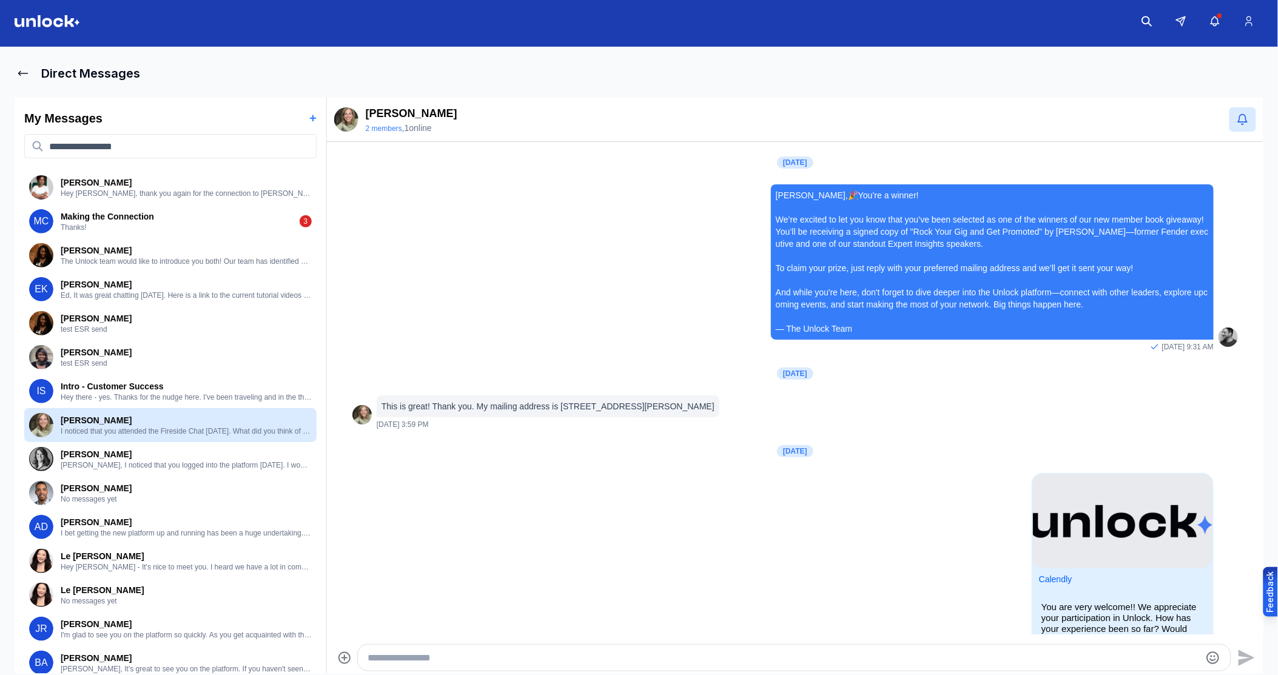
scroll to position [727, 0]
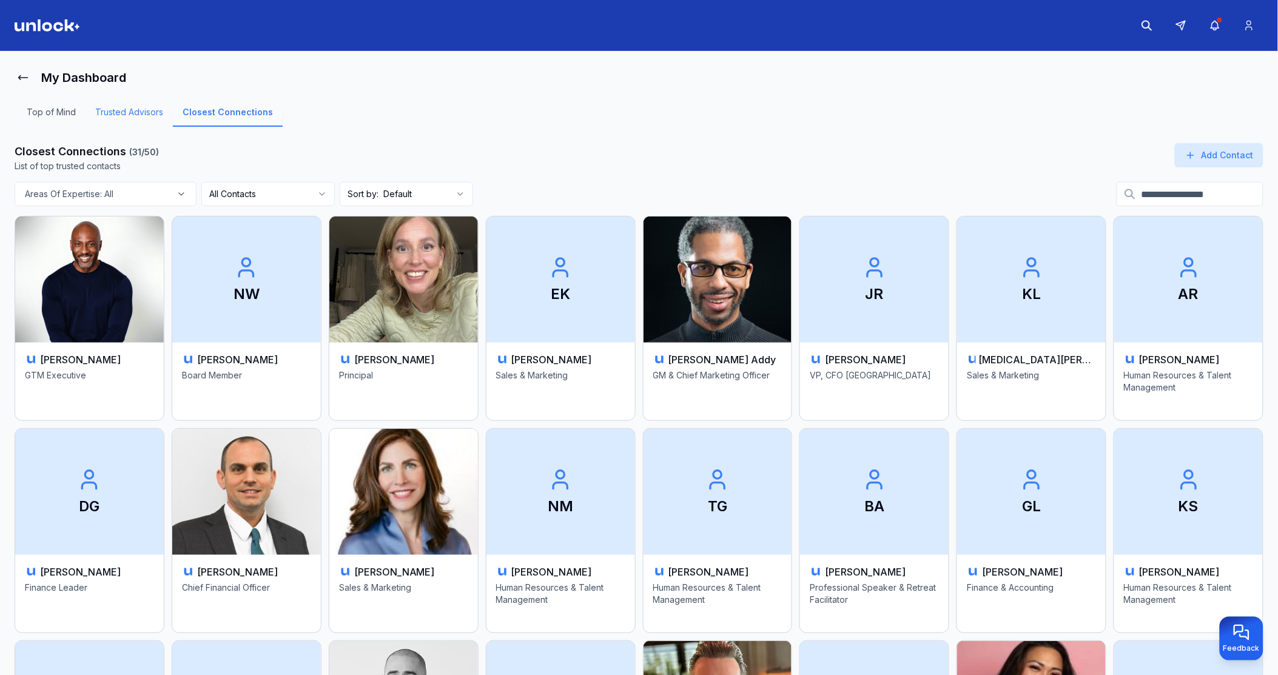
click at [147, 116] on link "Trusted Advisors" at bounding box center [129, 116] width 87 height 21
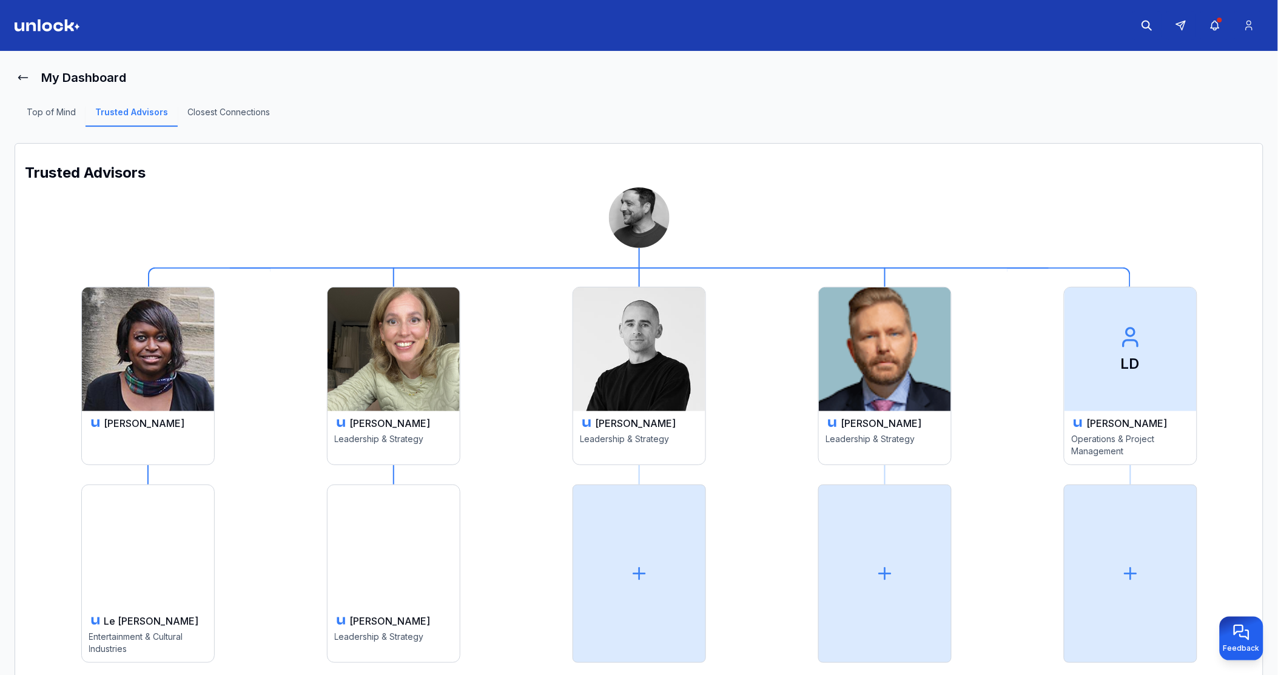
scroll to position [44, 0]
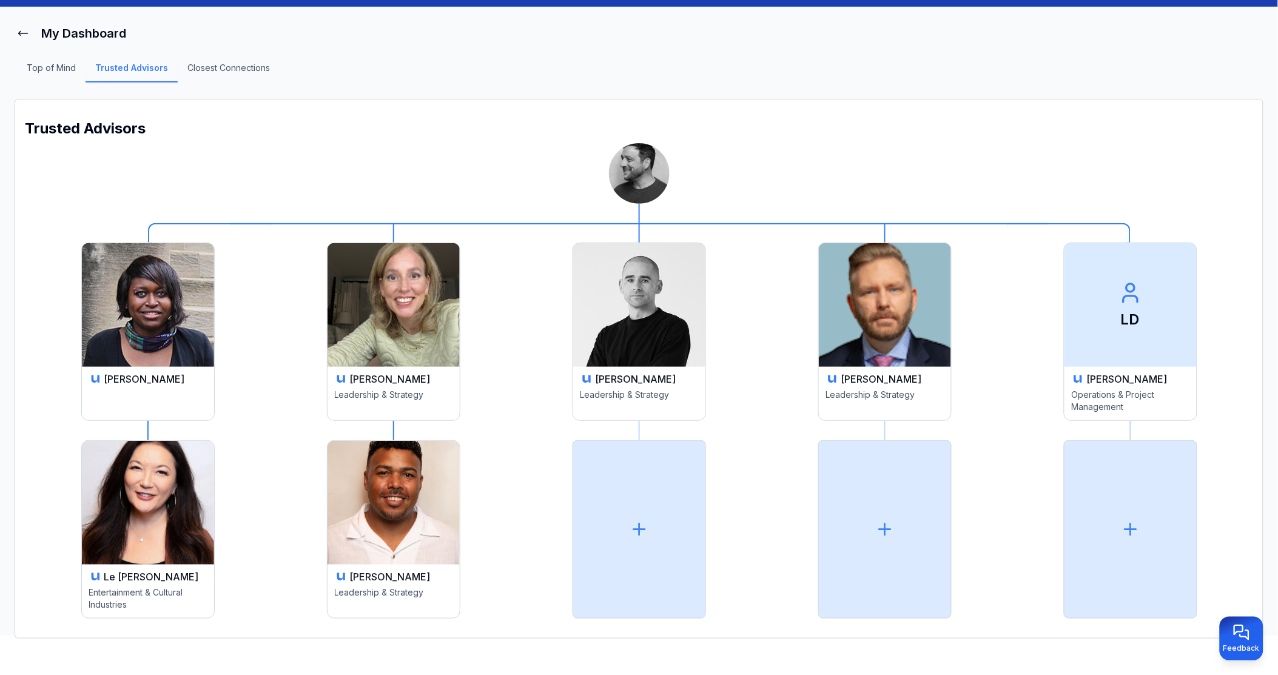
click at [214, 369] on div "[PERSON_NAME] Operations & Project Management" at bounding box center [148, 393] width 132 height 53
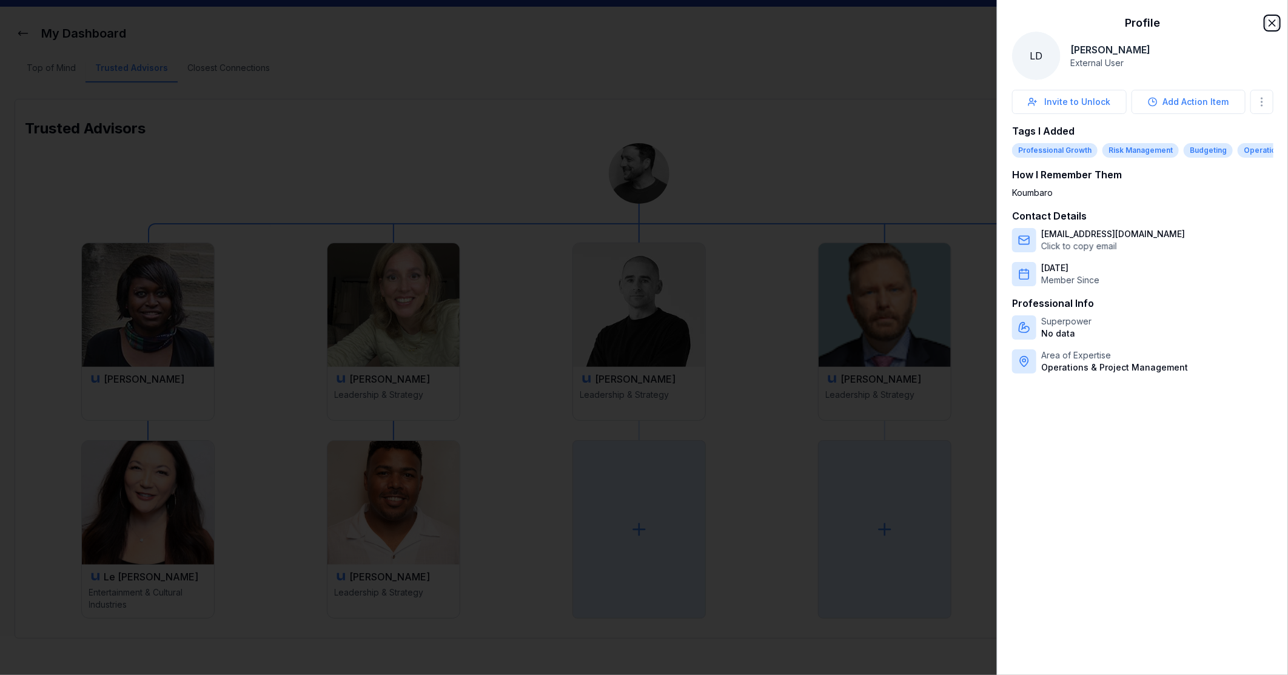
click at [1272, 17] on icon "button" at bounding box center [1272, 23] width 12 height 12
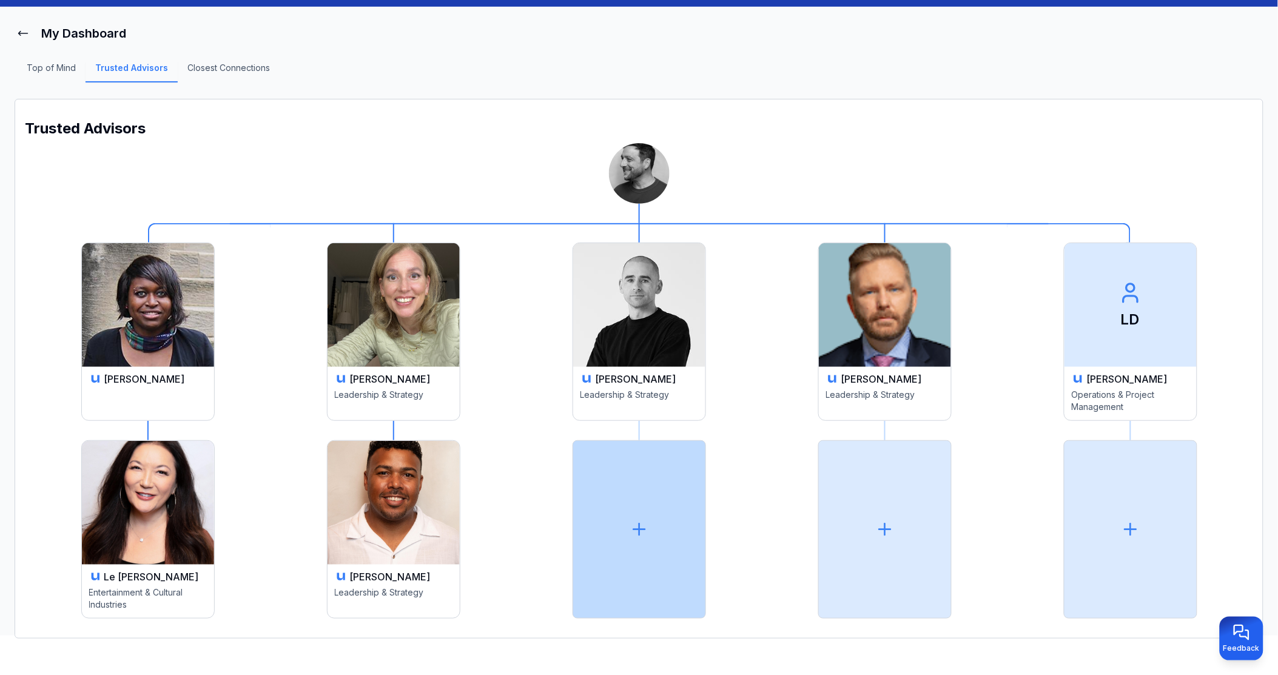
click at [642, 525] on icon at bounding box center [639, 529] width 19 height 19
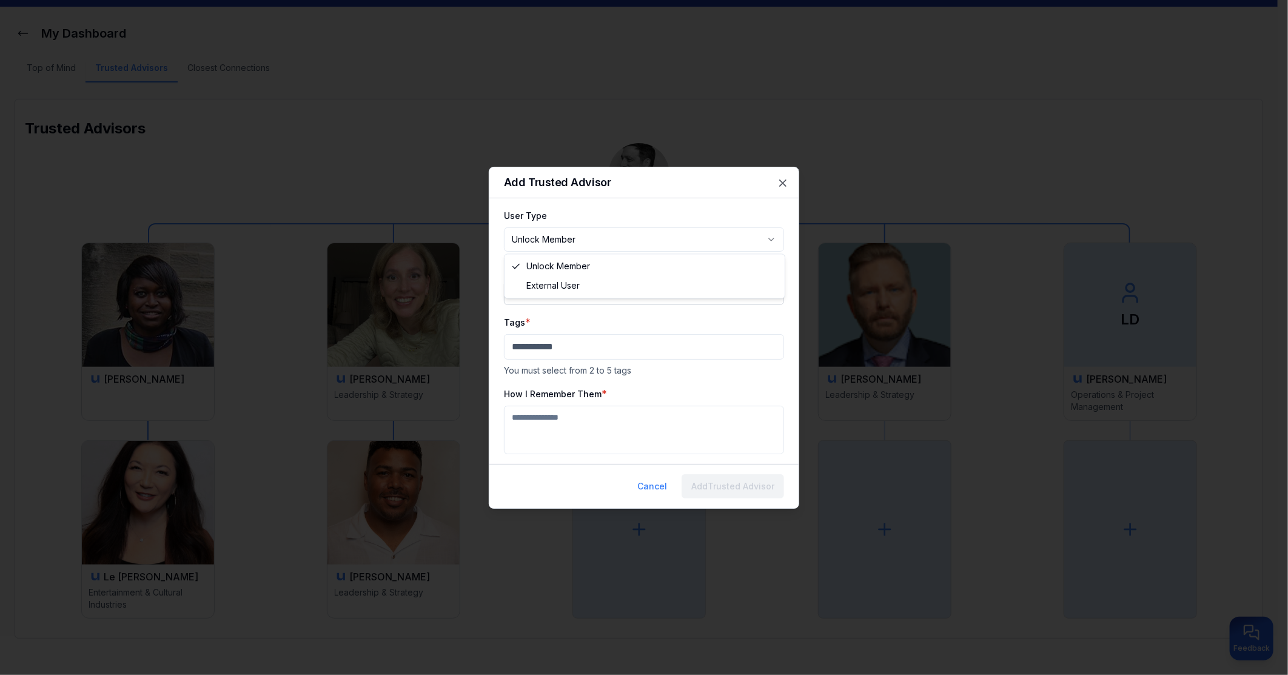
click at [580, 241] on body "**********" at bounding box center [639, 293] width 1278 height 675
select select "********"
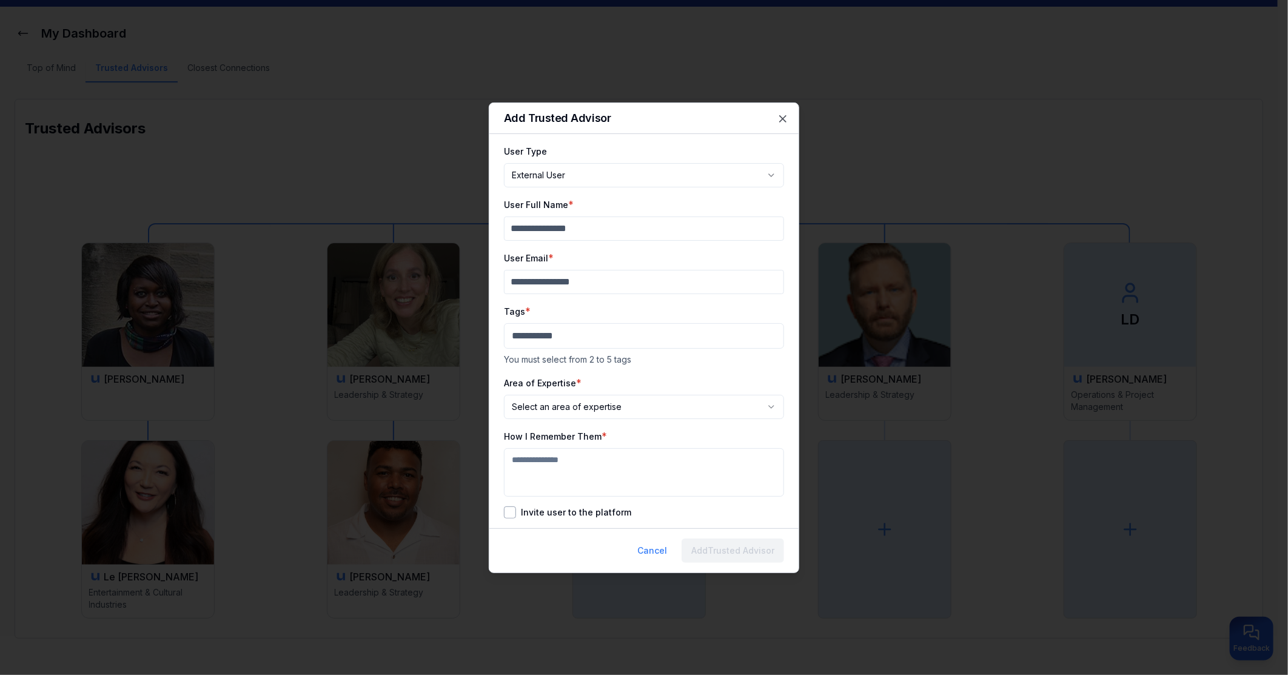
click at [512, 516] on button "Invite user to the platform" at bounding box center [510, 512] width 12 height 12
click at [512, 514] on button "Invite user to the platform" at bounding box center [510, 512] width 12 height 12
click at [650, 546] on button "Cancel" at bounding box center [652, 551] width 49 height 24
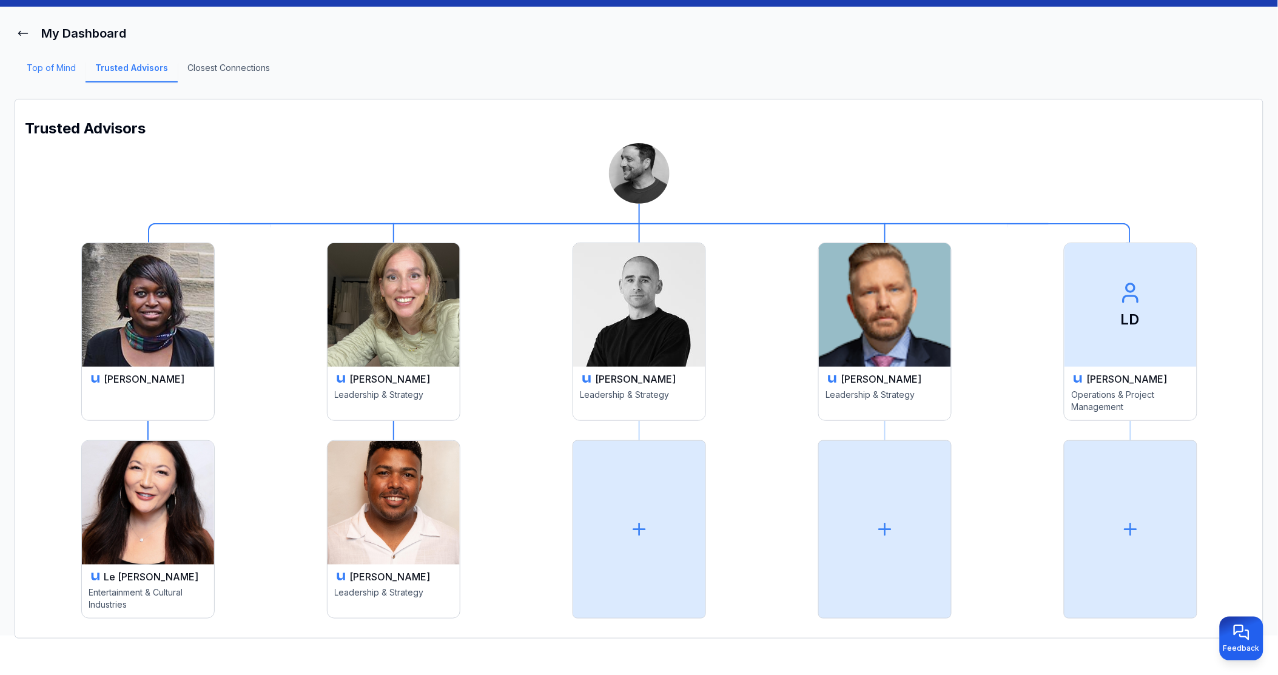
click at [53, 68] on link "Top of Mind" at bounding box center [51, 72] width 69 height 21
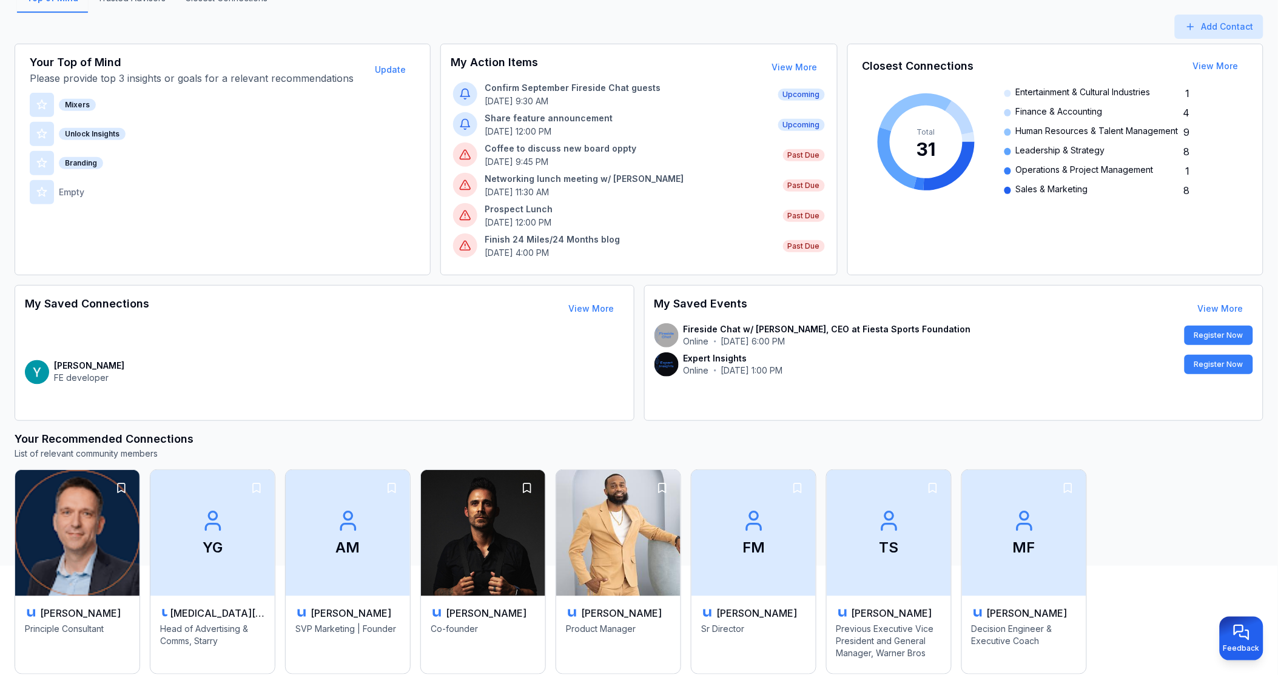
scroll to position [39, 0]
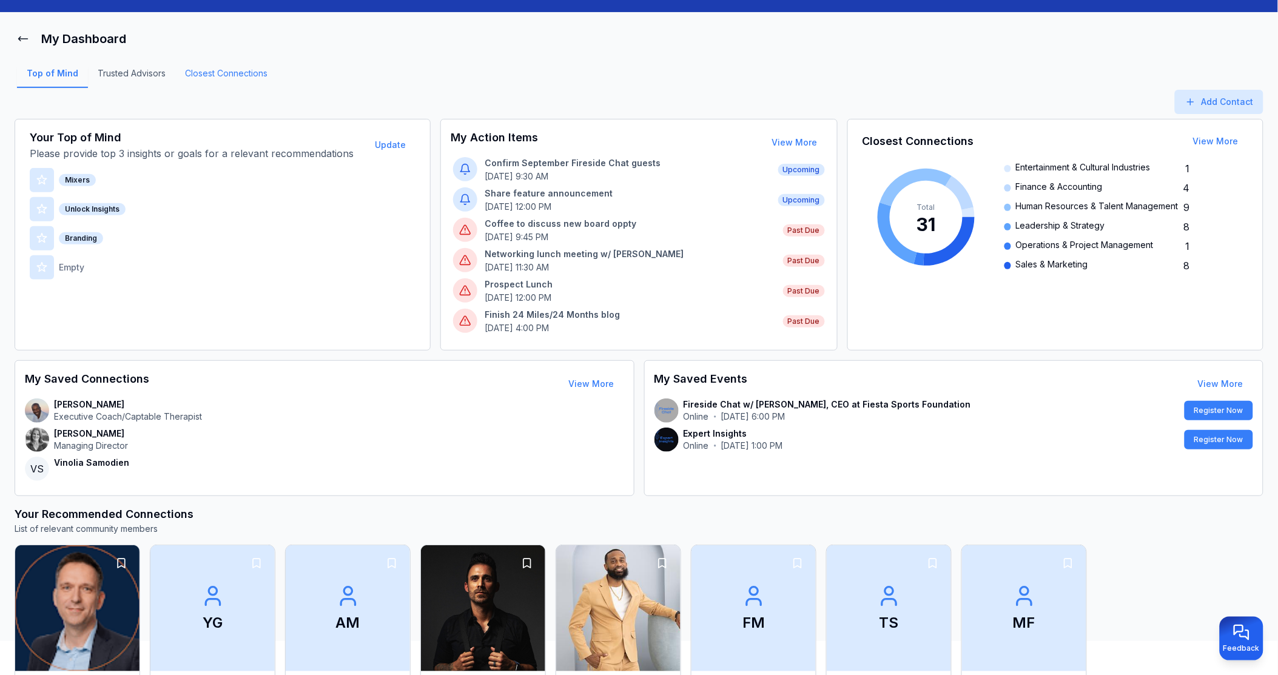
click at [234, 73] on link "Closest Connections" at bounding box center [226, 77] width 102 height 21
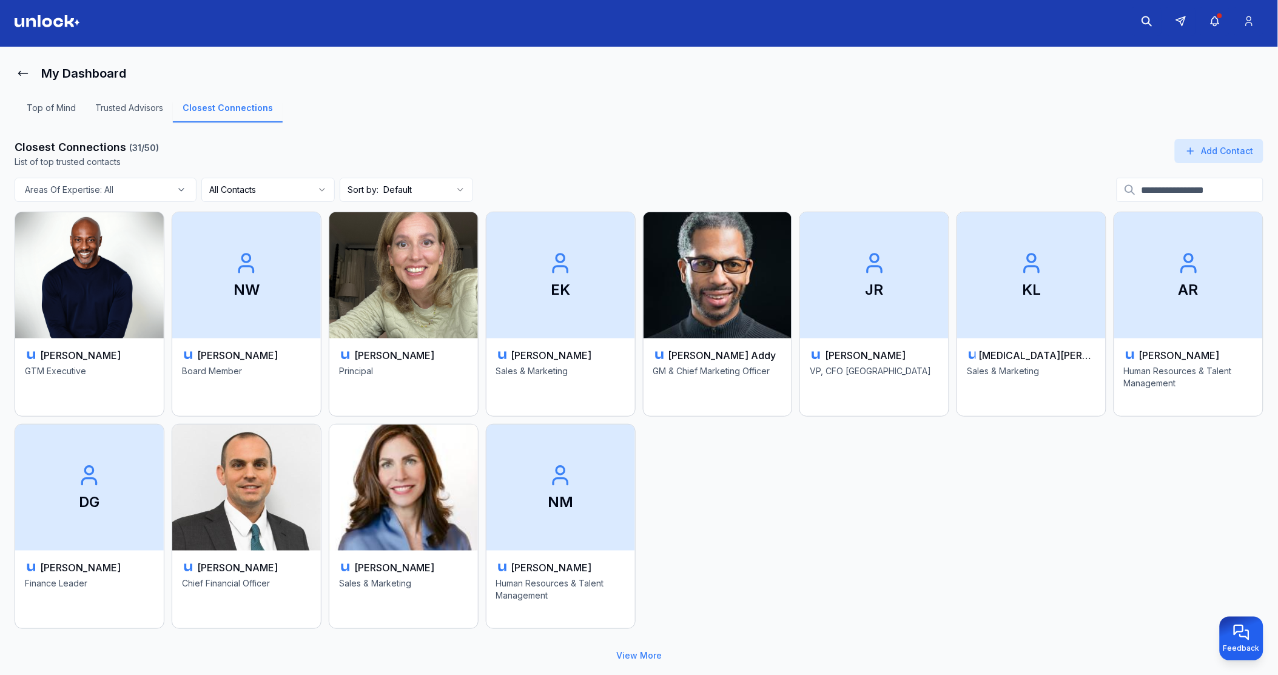
scroll to position [33, 0]
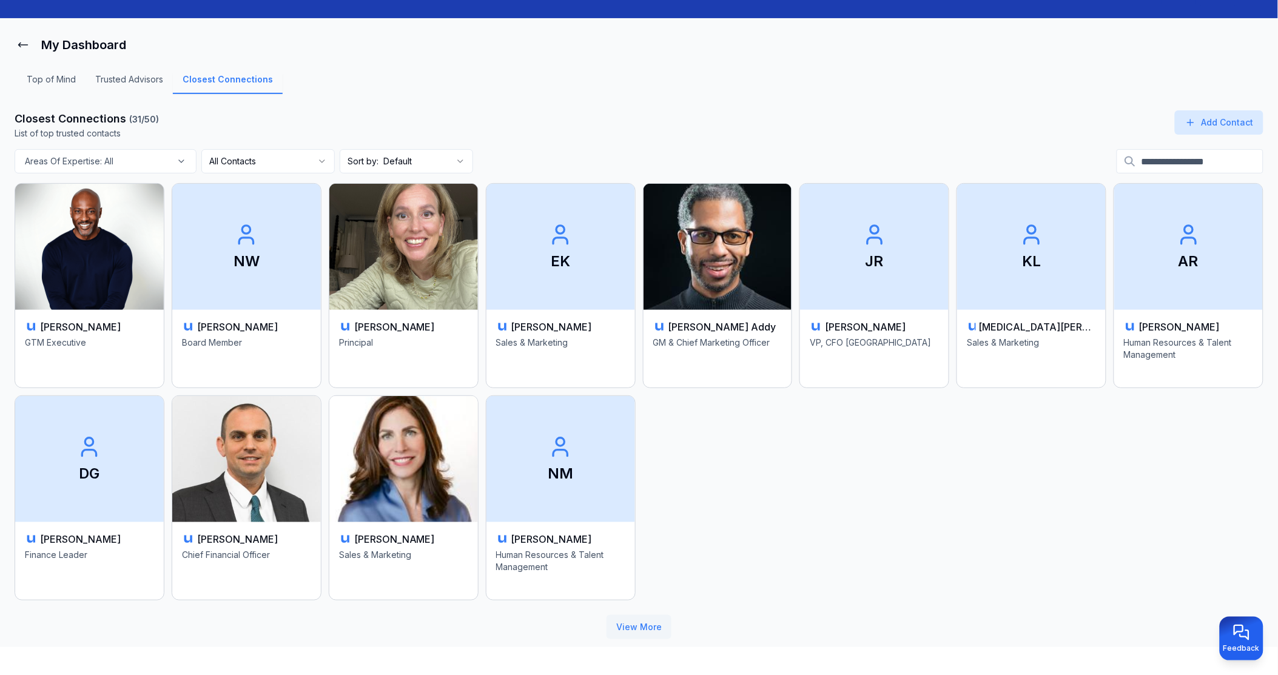
click at [634, 619] on button "View More" at bounding box center [639, 627] width 65 height 24
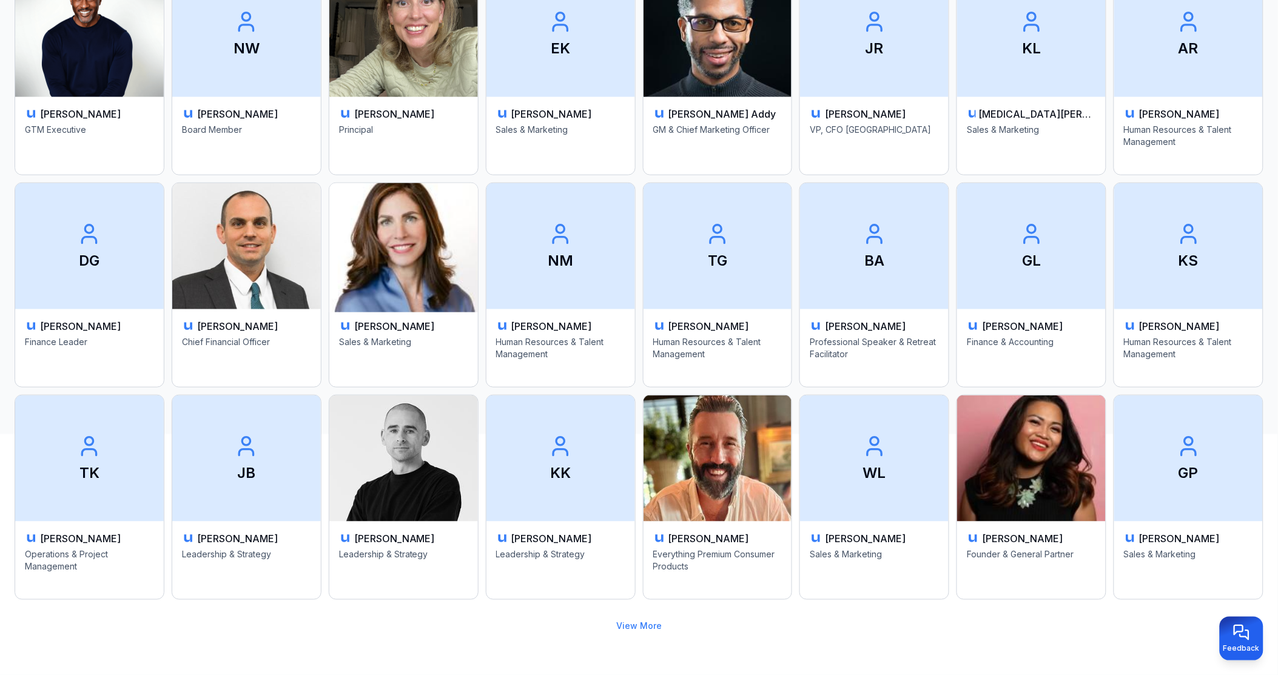
scroll to position [0, 0]
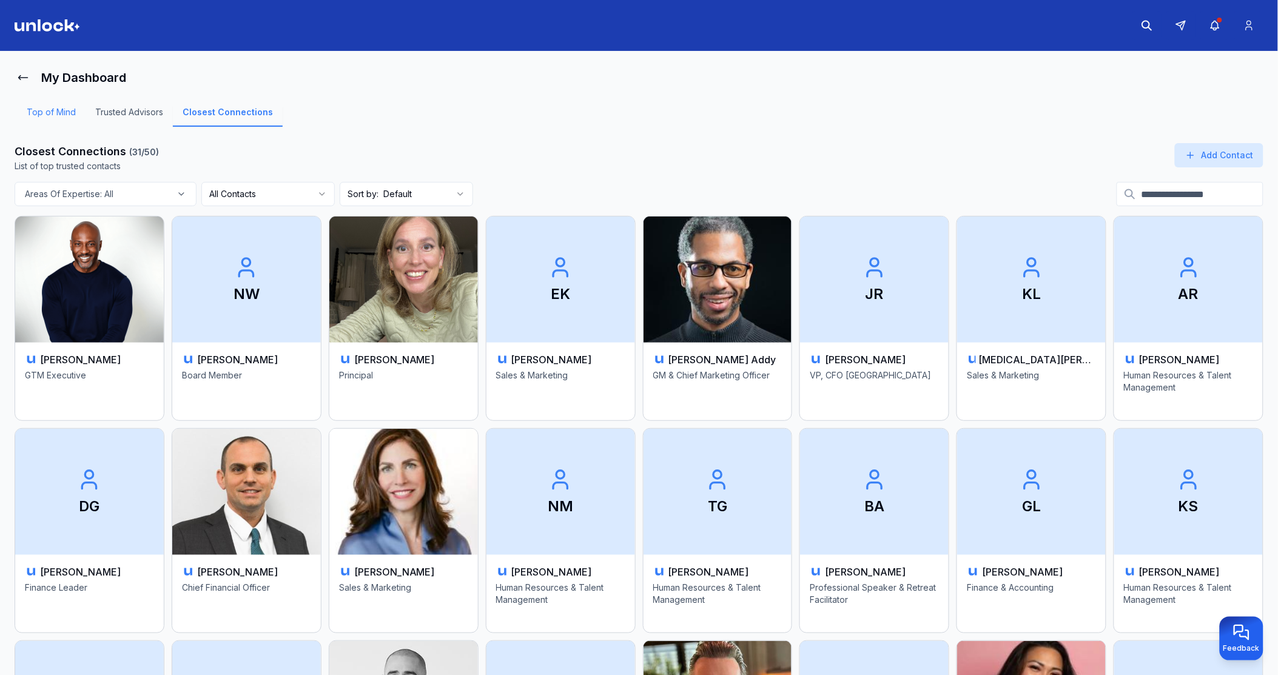
click at [65, 110] on link "Top of Mind" at bounding box center [51, 116] width 69 height 21
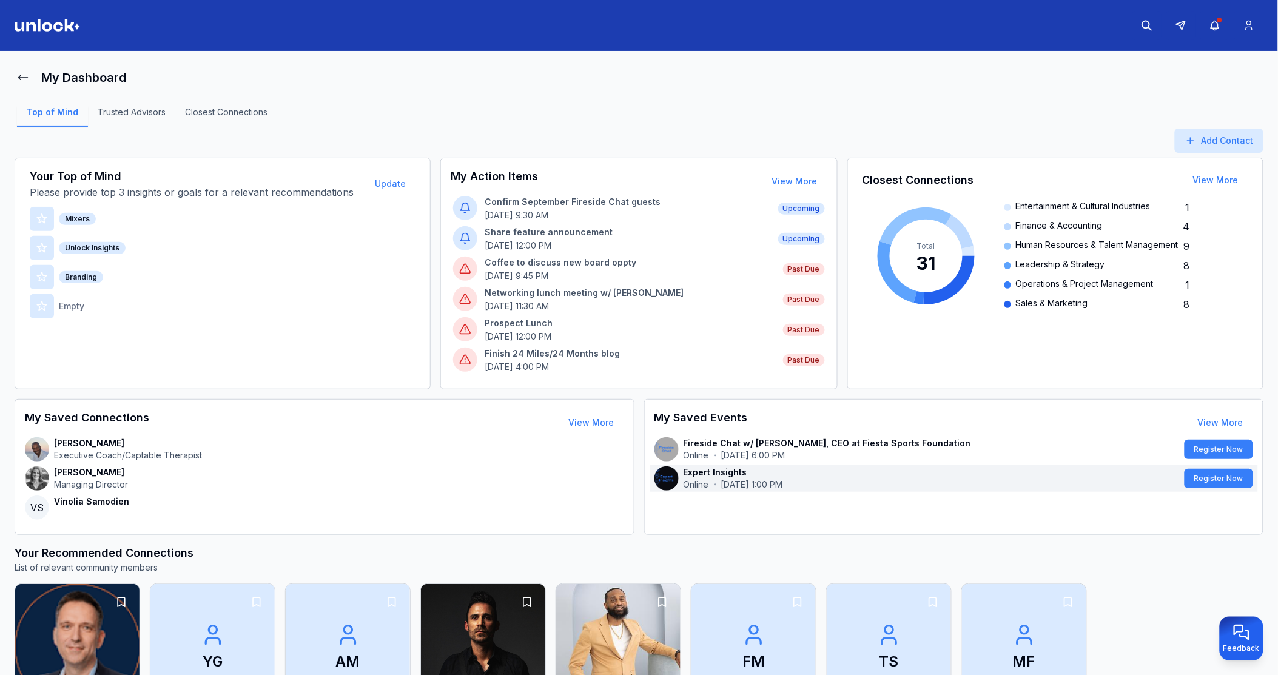
click at [882, 477] on p "Expert Insights" at bounding box center [932, 472] width 497 height 12
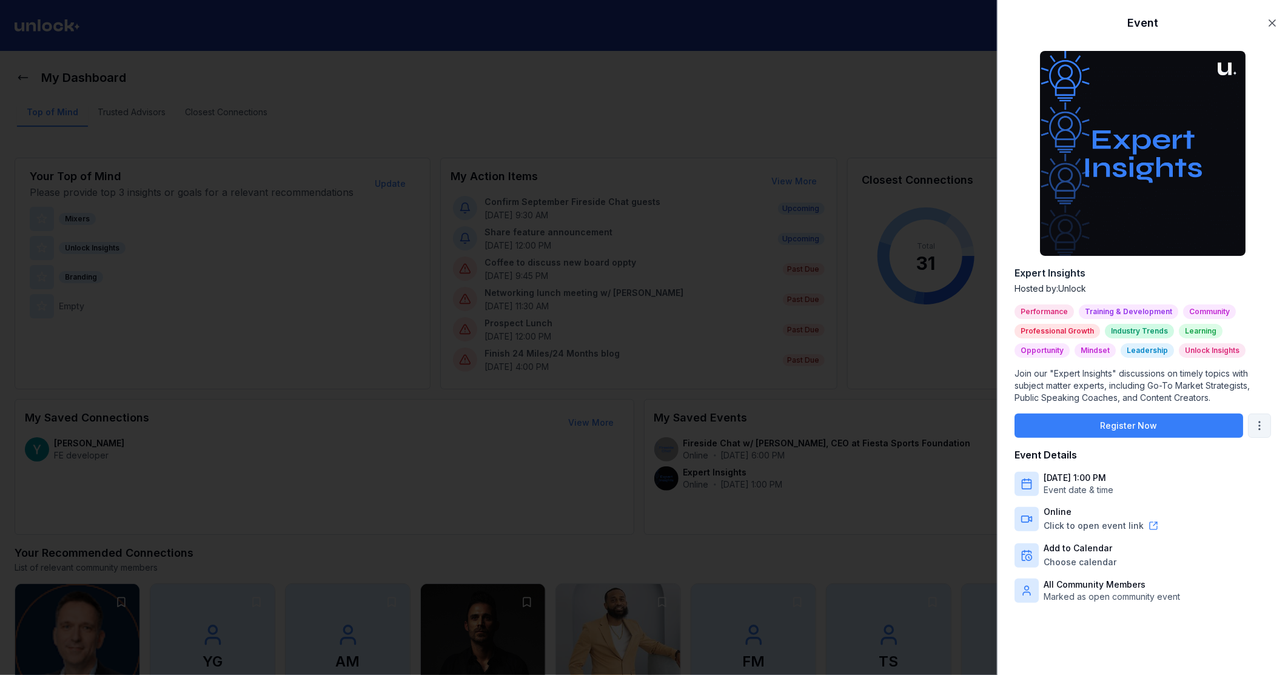
click at [1246, 415] on body "My Dashboard Top of Mind Trusted Advisors Closest Connections Add Contact Your …" at bounding box center [639, 337] width 1278 height 675
click at [1228, 449] on div "Remove From Saved" at bounding box center [1213, 444] width 94 height 19
click at [896, 91] on div at bounding box center [644, 337] width 1288 height 675
